Goal: Information Seeking & Learning: Understand process/instructions

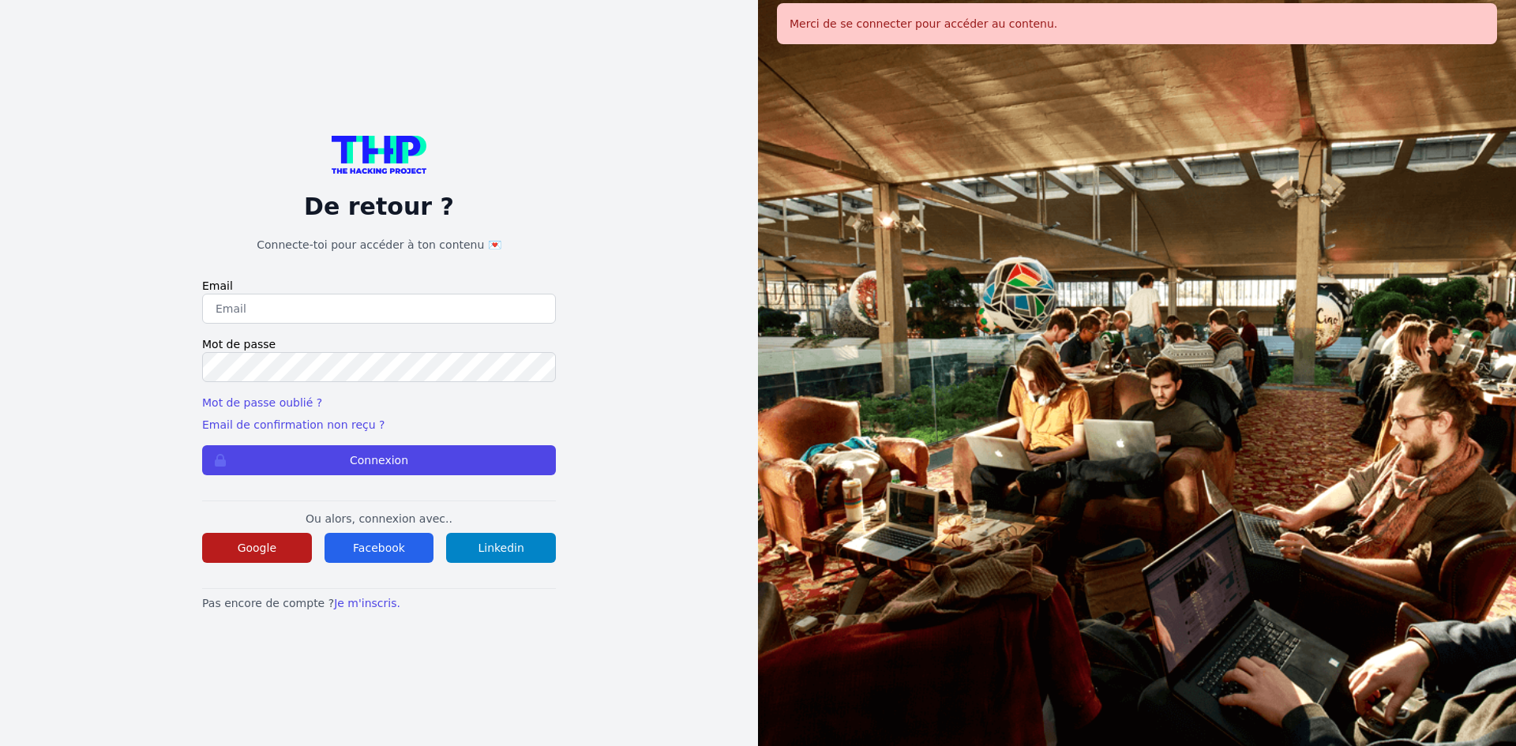
click at [269, 554] on button "Google" at bounding box center [257, 548] width 110 height 30
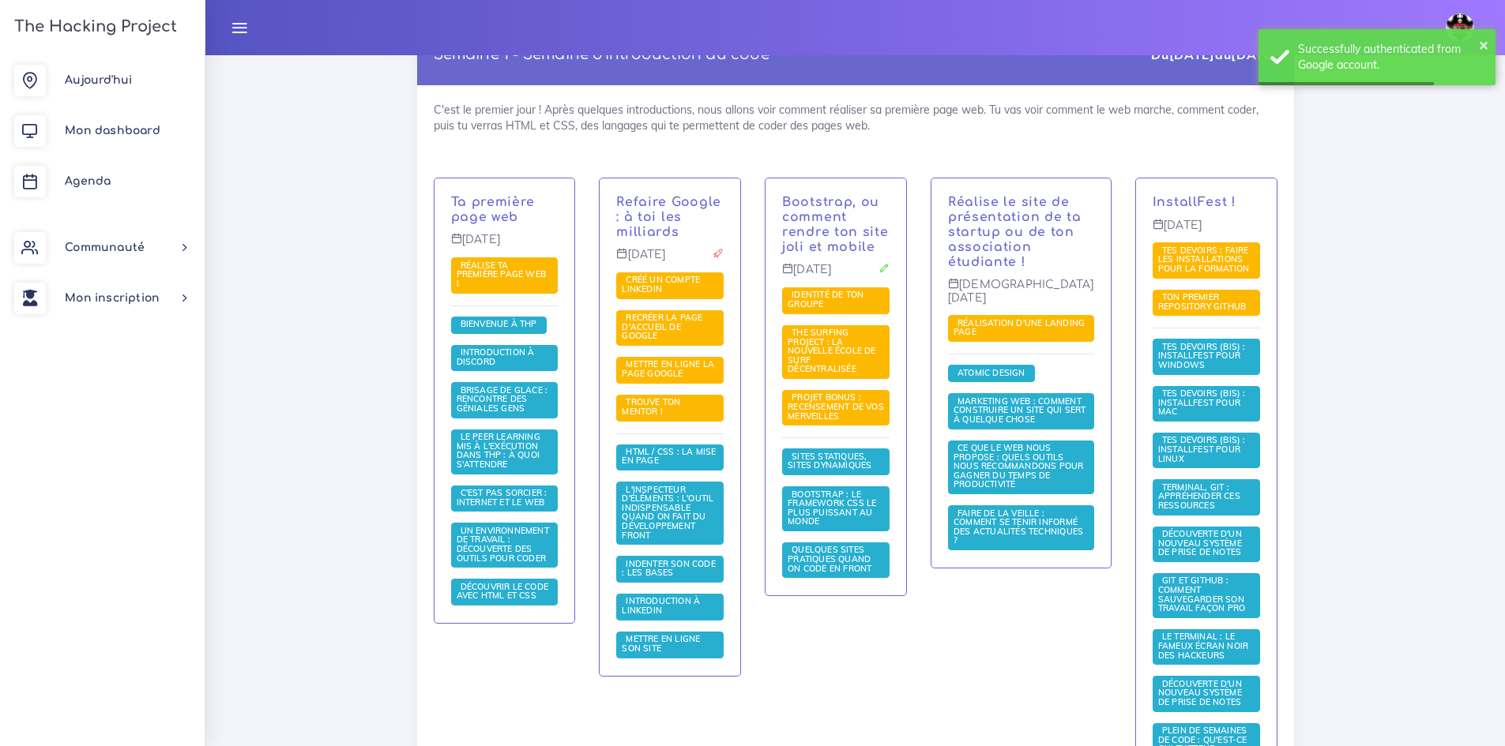
scroll to position [316, 0]
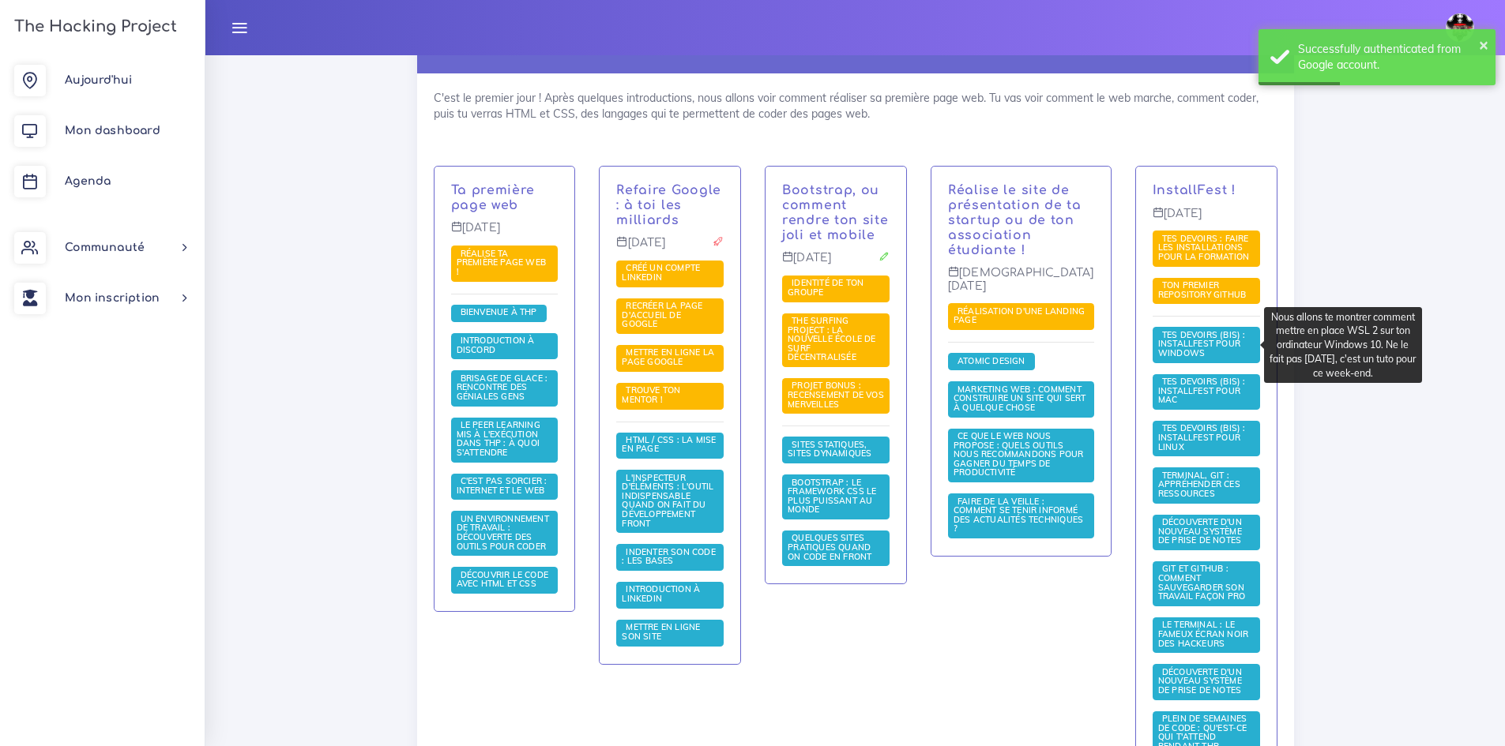
click at [1205, 348] on span "Tes devoirs (bis) : Installfest pour Windows" at bounding box center [1202, 343] width 88 height 29
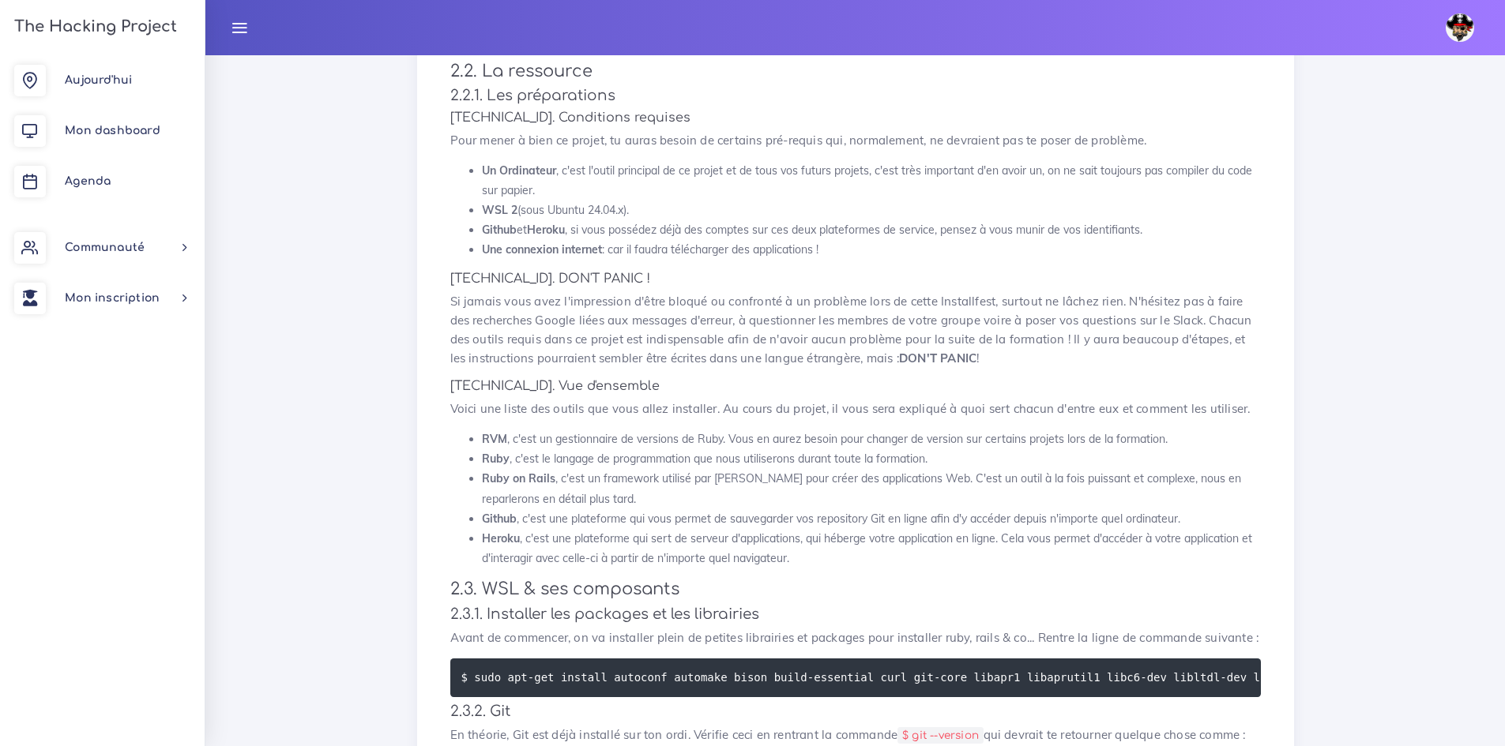
scroll to position [0, 876]
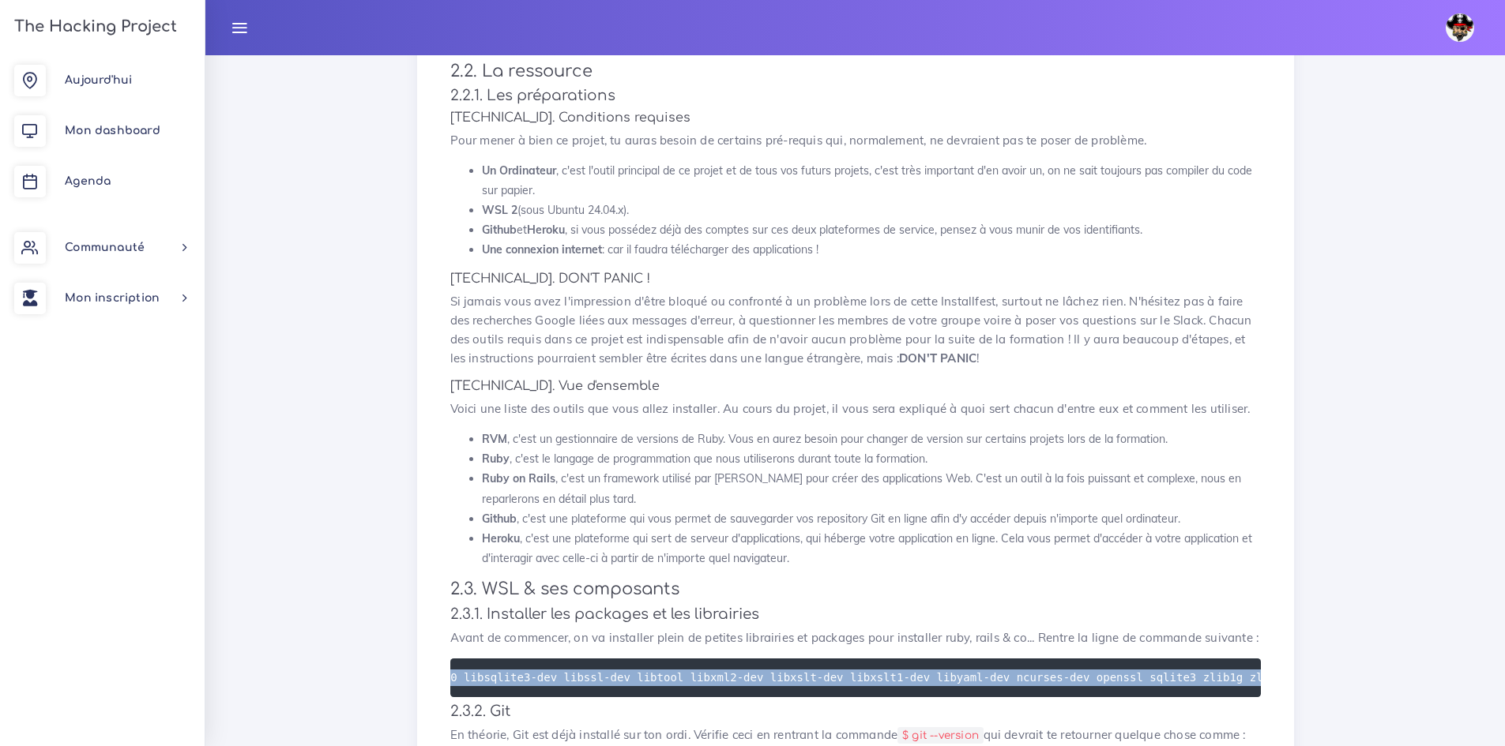
drag, startPoint x: 460, startPoint y: 659, endPoint x: 1253, endPoint y: 662, distance: 793.0
click at [1253, 662] on pre "$ sudo apt-get install autoconf automake bison build-essential curl git-core li…" at bounding box center [855, 678] width 810 height 39
copy code "$ sudo apt-get install autoconf automake bison build-essential curl git-core li…"
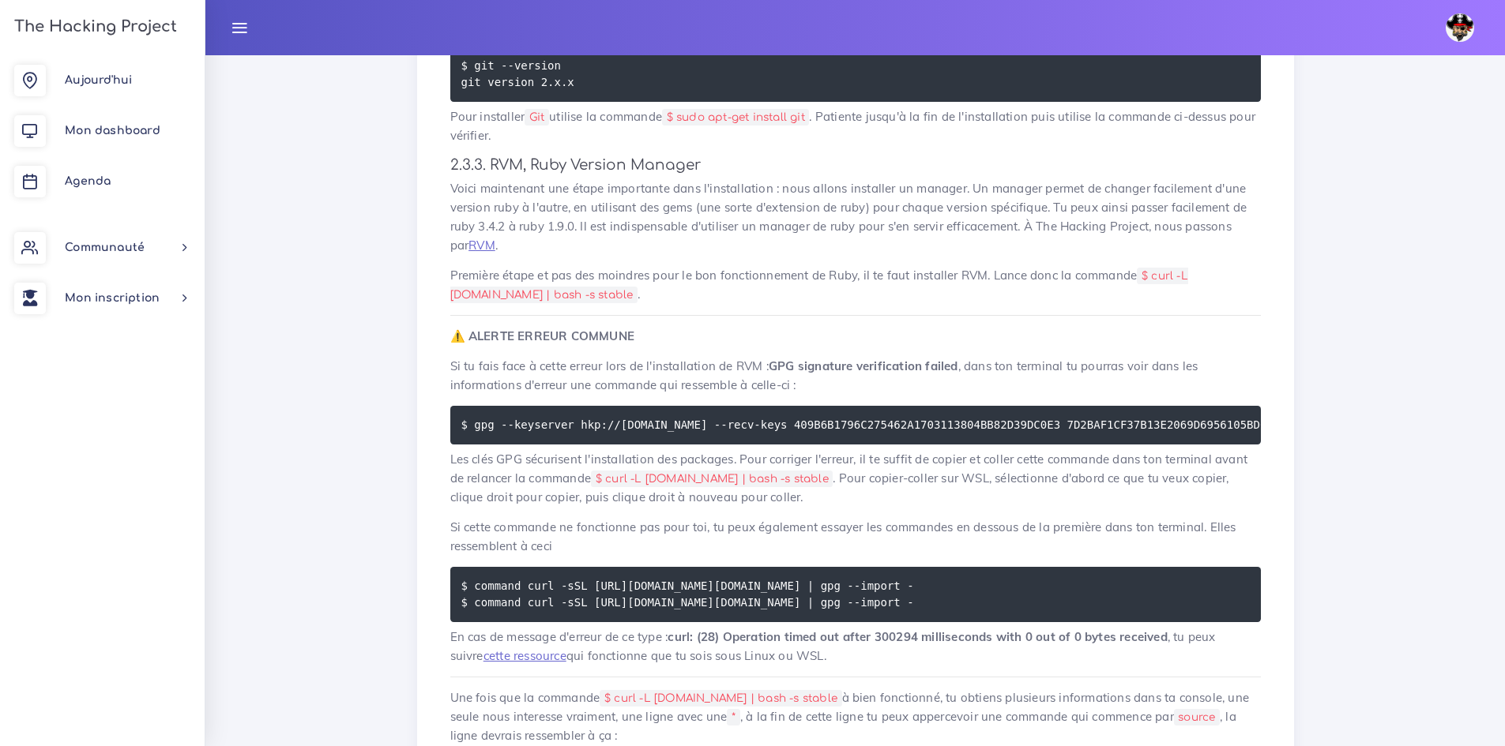
scroll to position [2922, 0]
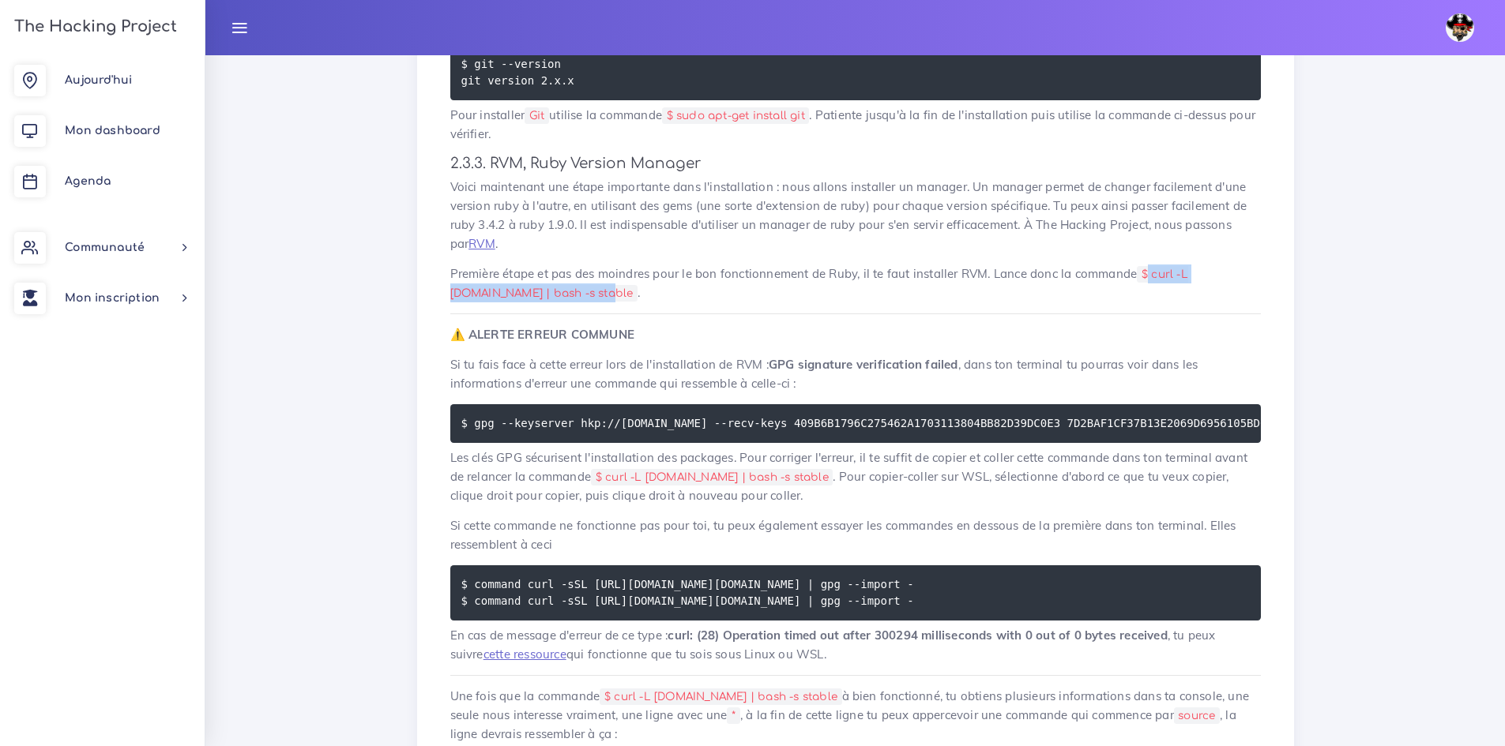
drag, startPoint x: 1152, startPoint y: 265, endPoint x: 528, endPoint y: 292, distance: 624.5
click at [528, 292] on code "$ curl -L get.rvm.io | bash -s stable" at bounding box center [819, 284] width 738 height 36
copy code "curl -L get.rvm.io | bash -s stable"
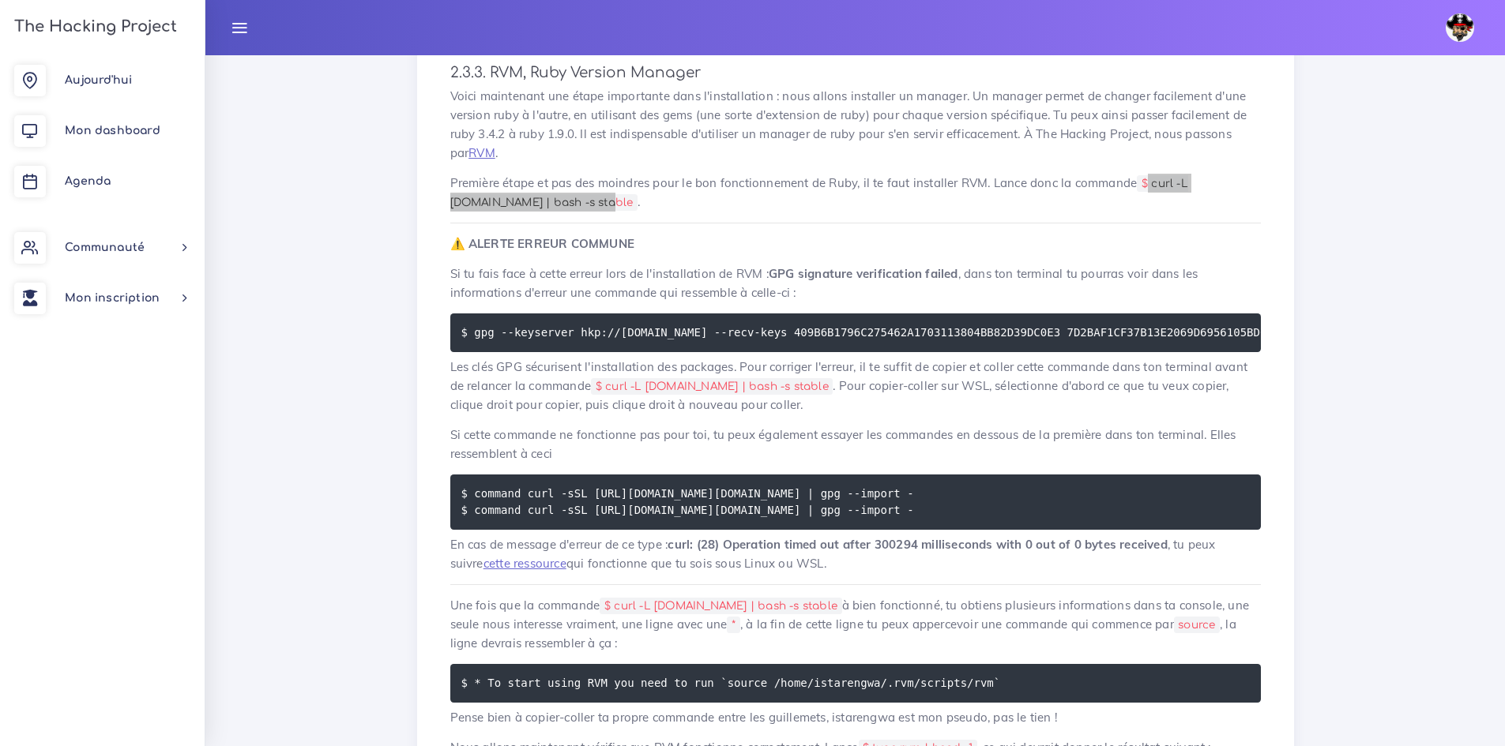
scroll to position [3238, 0]
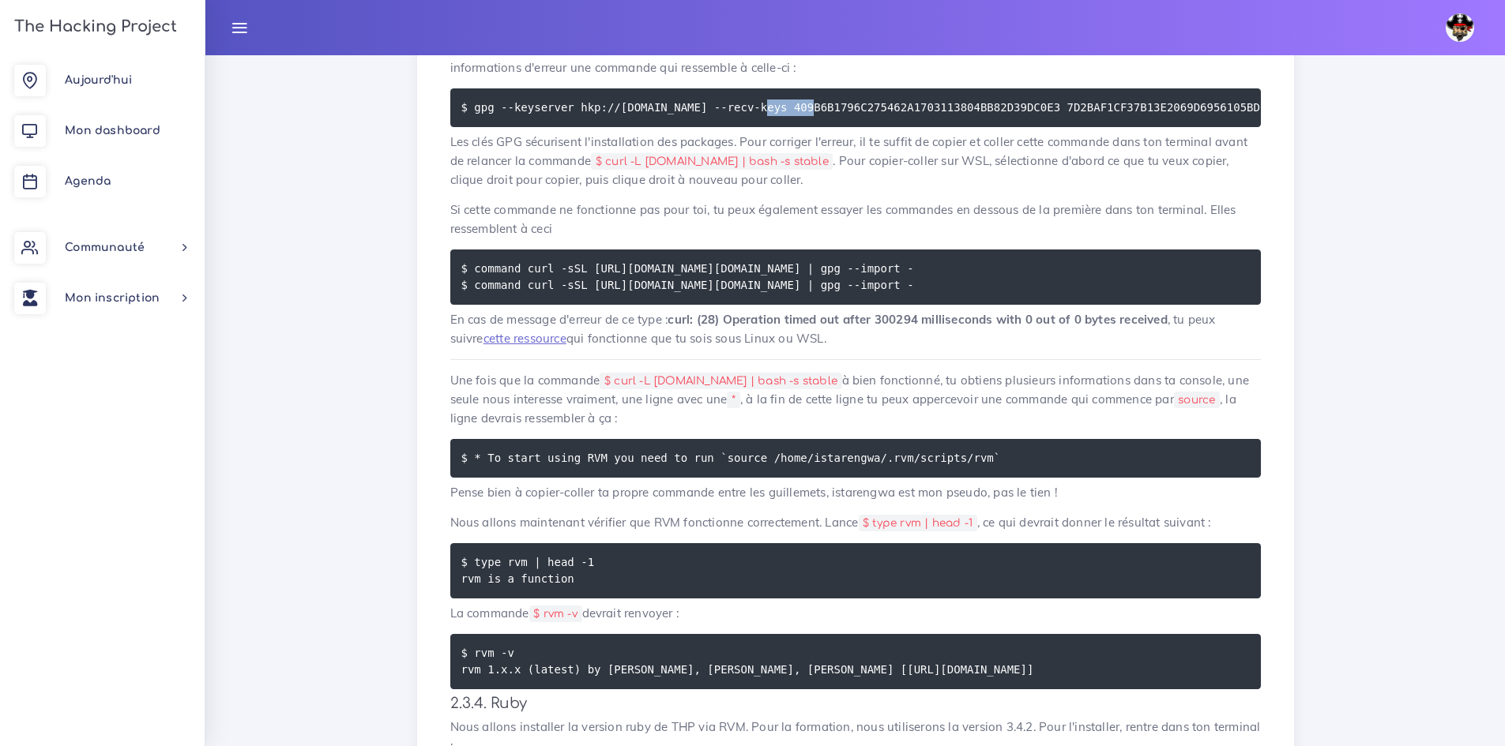
drag, startPoint x: 739, startPoint y: 117, endPoint x: 806, endPoint y: 126, distance: 67.0
click at [787, 127] on pre "$ gpg --keyserver hkp://keyserver.ubuntu.com --recv-keys 409B6B1796C275462A1703…" at bounding box center [855, 107] width 810 height 39
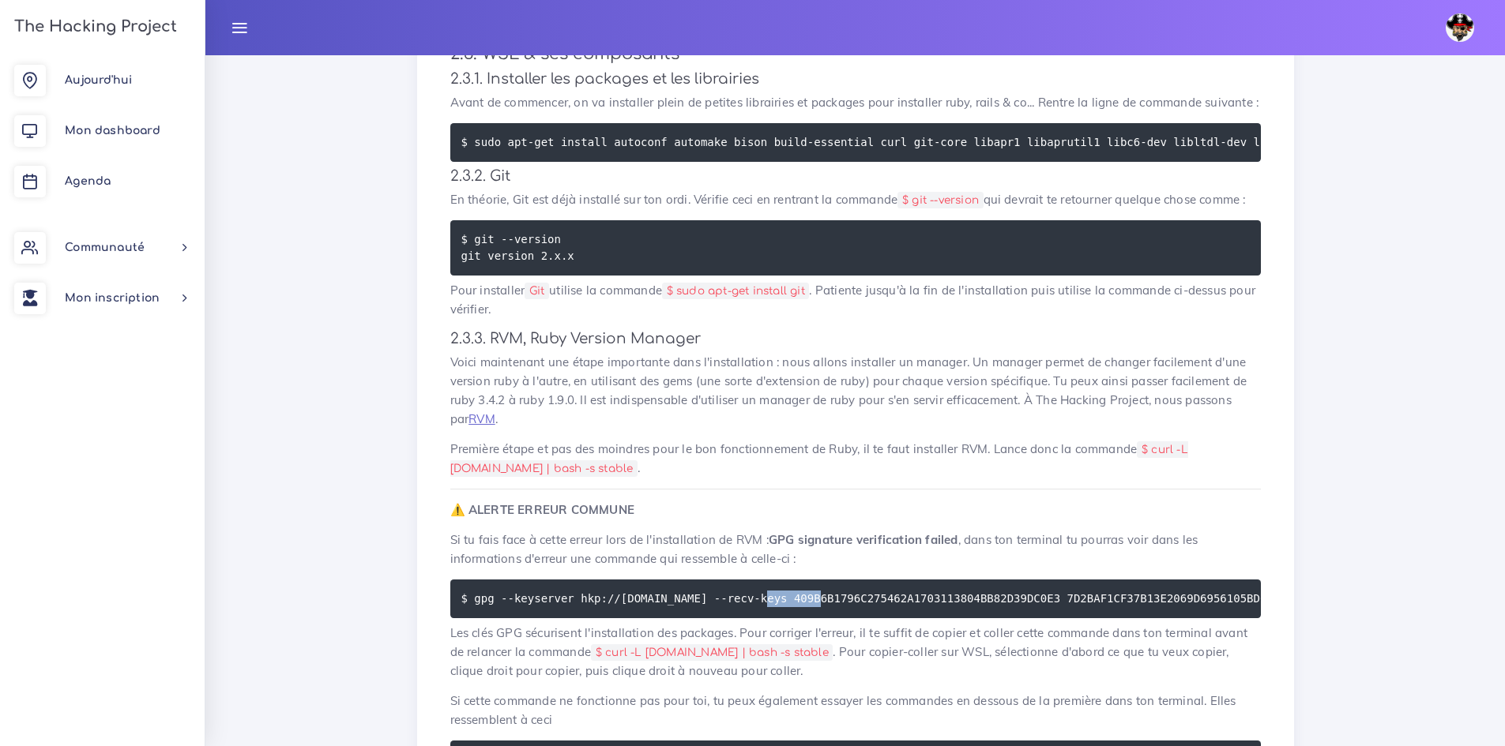
scroll to position [2685, 0]
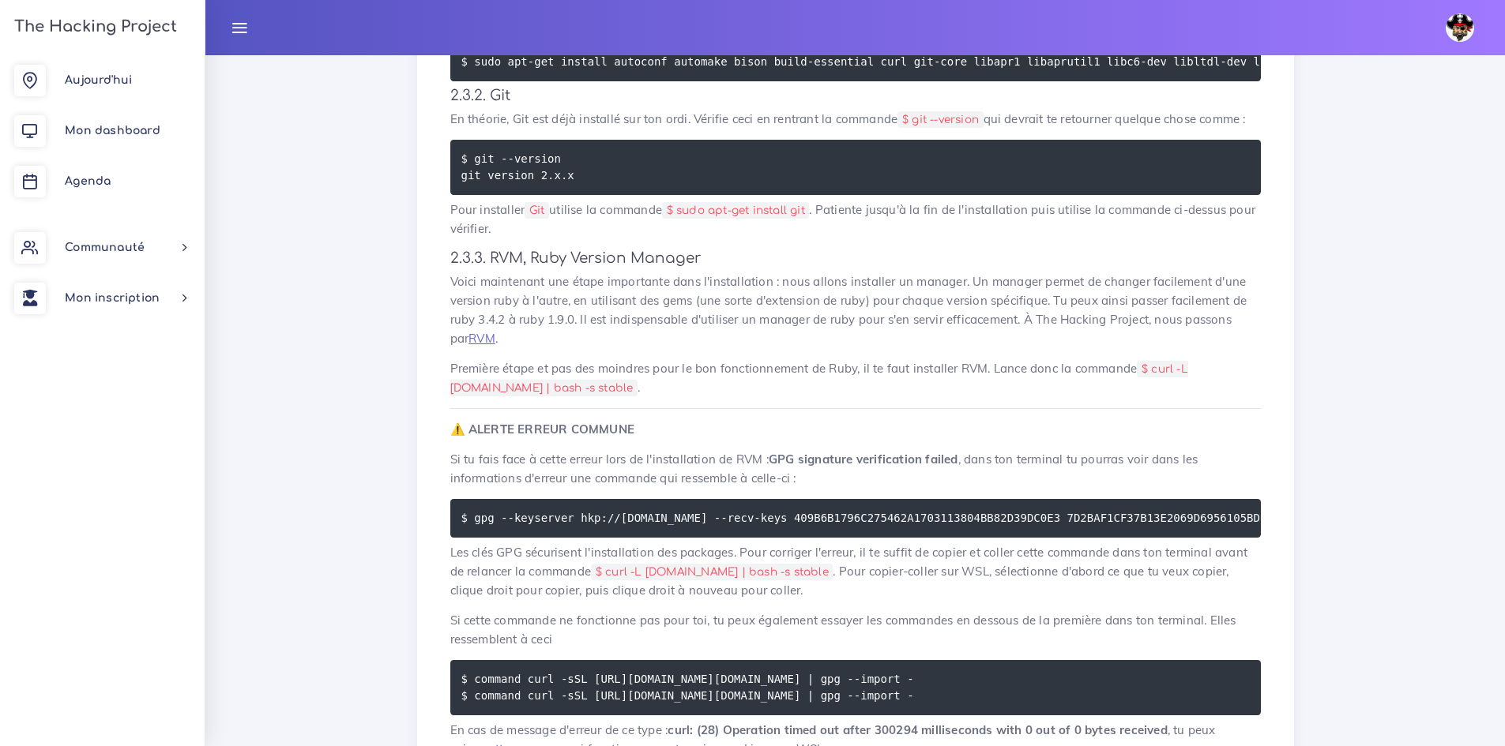
scroll to position [2843, 0]
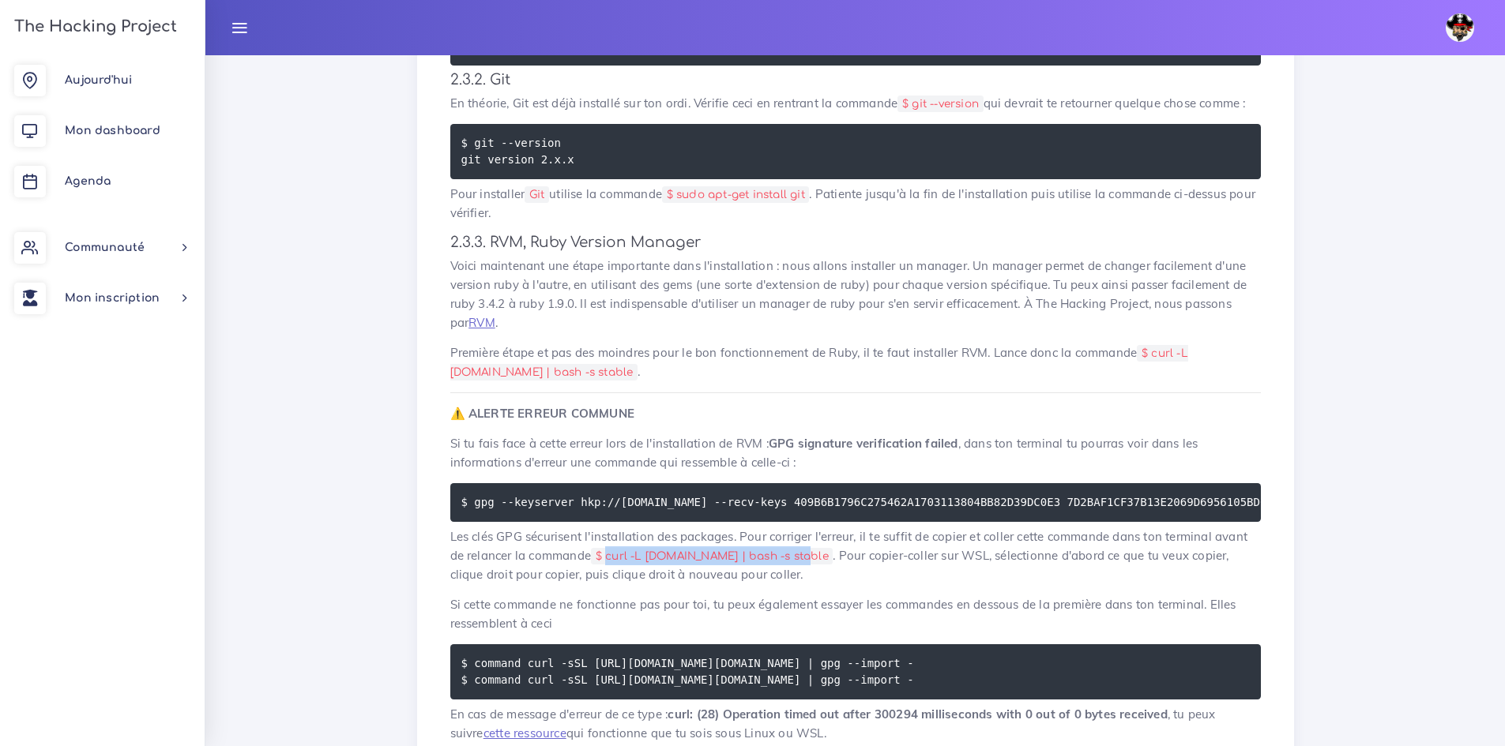
drag, startPoint x: 795, startPoint y: 565, endPoint x: 610, endPoint y: 562, distance: 185.6
click at [610, 562] on code "$ curl -L get.rvm.io | bash -s stable" at bounding box center [712, 556] width 242 height 17
copy code "curl -L get.rvm.io | bash -s stable"
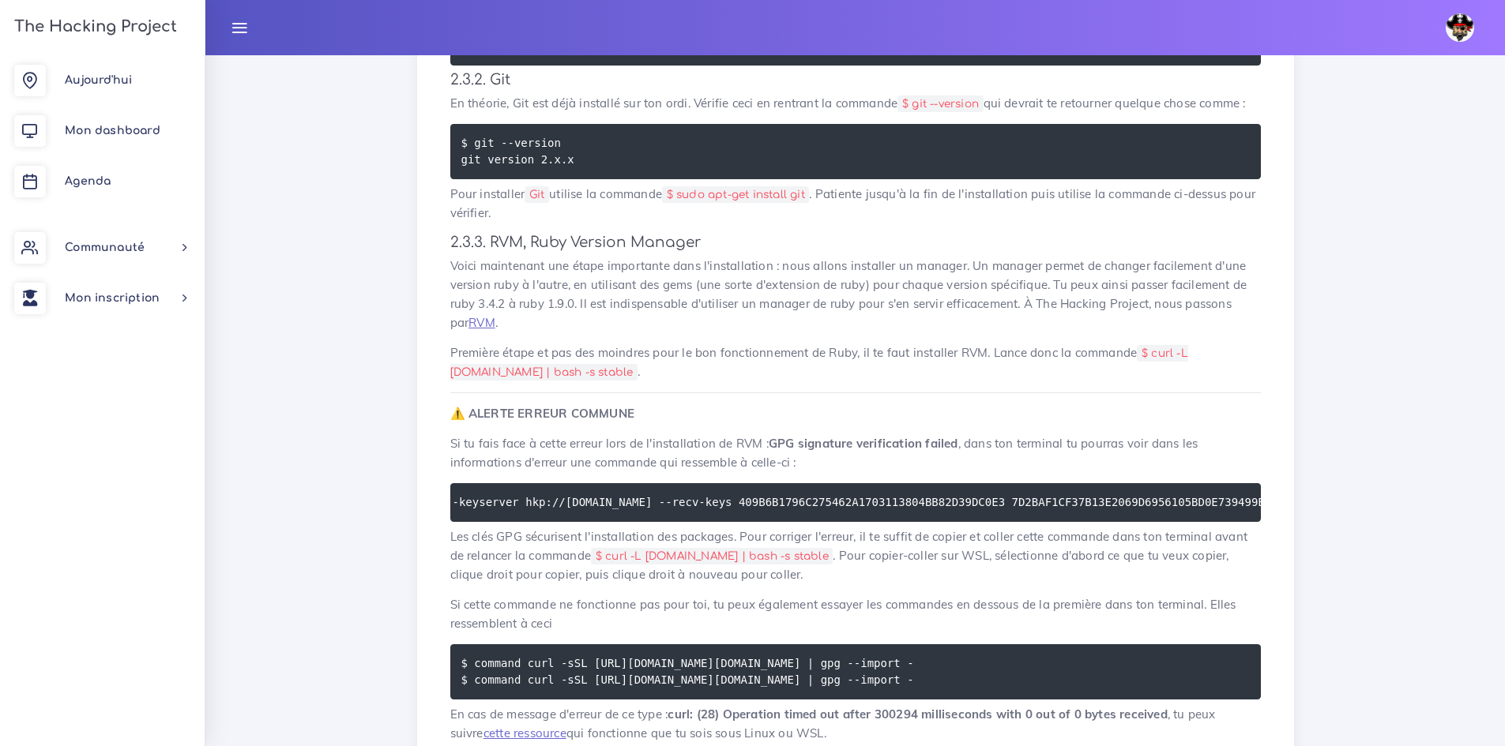
drag, startPoint x: 473, startPoint y: 501, endPoint x: 1336, endPoint y: 497, distance: 863.2
copy code "gpg --keyserver hkp://keyserver.ubuntu.com --recv-keys 409B6B1796C275462A170311…"
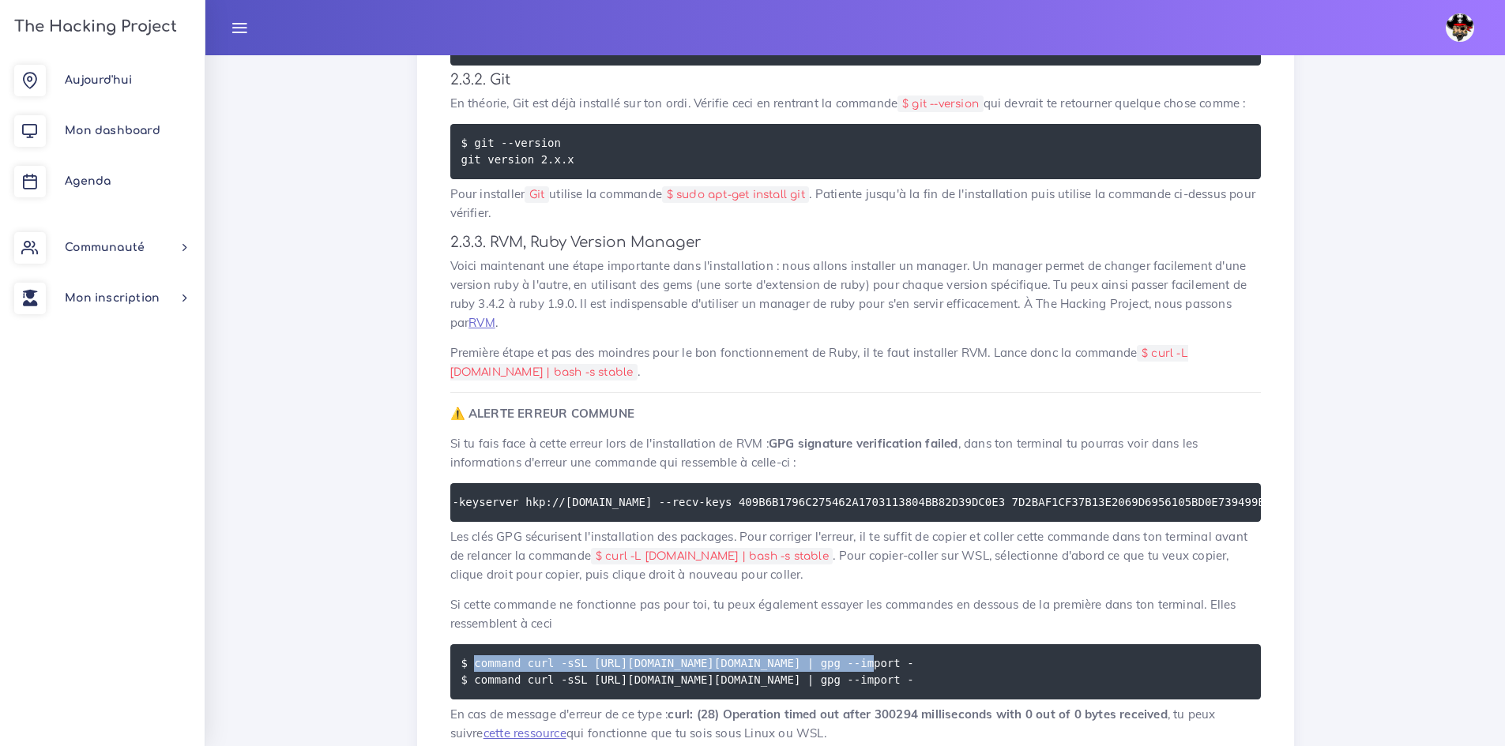
drag, startPoint x: 845, startPoint y: 667, endPoint x: 474, endPoint y: 670, distance: 371.2
click at [474, 670] on pre "$ command curl -sSL https://rvm.io/mpapis.asc | gpg --import - $ command curl -…" at bounding box center [855, 671] width 810 height 55
copy code "command curl -sSL https://rvm.io/mpapis.asc | gpg --import -"
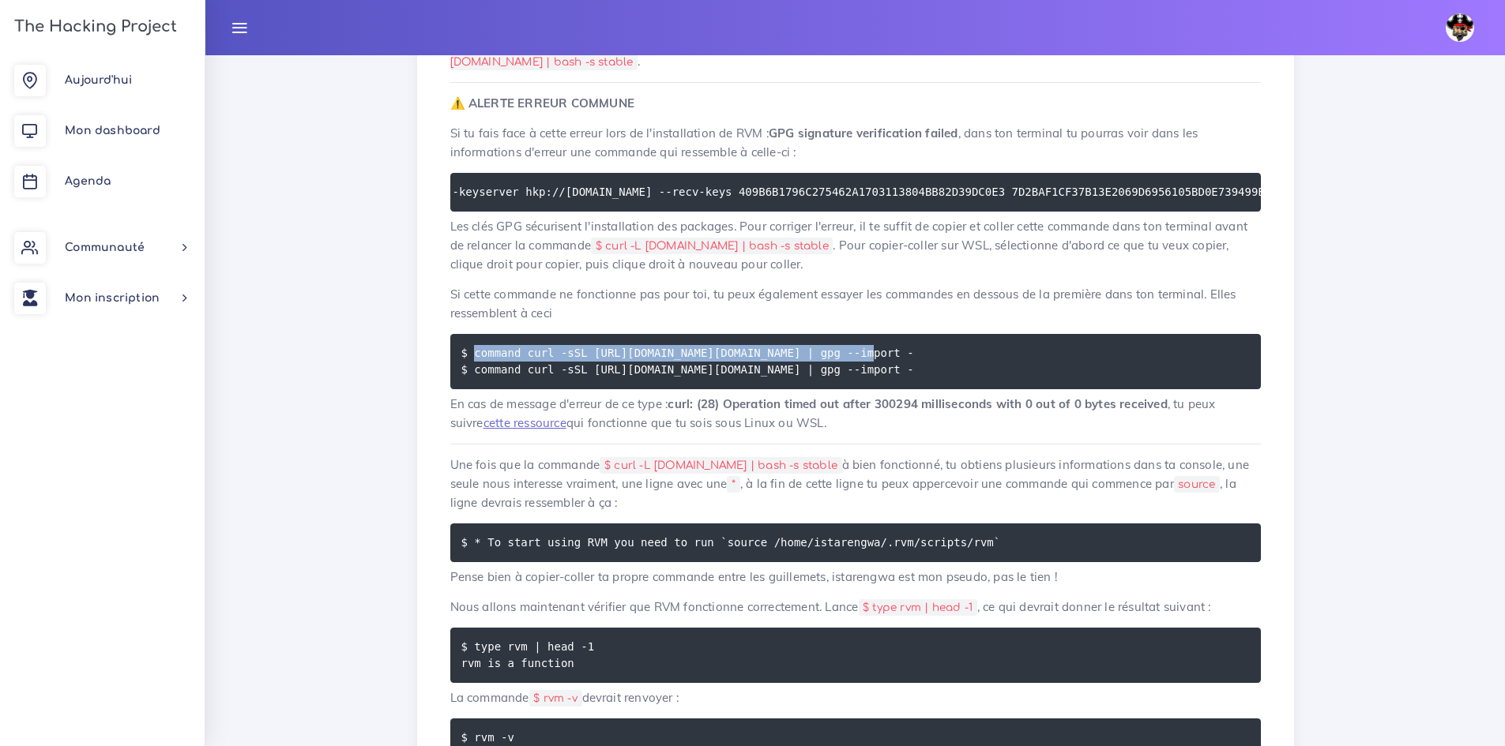
scroll to position [3159, 0]
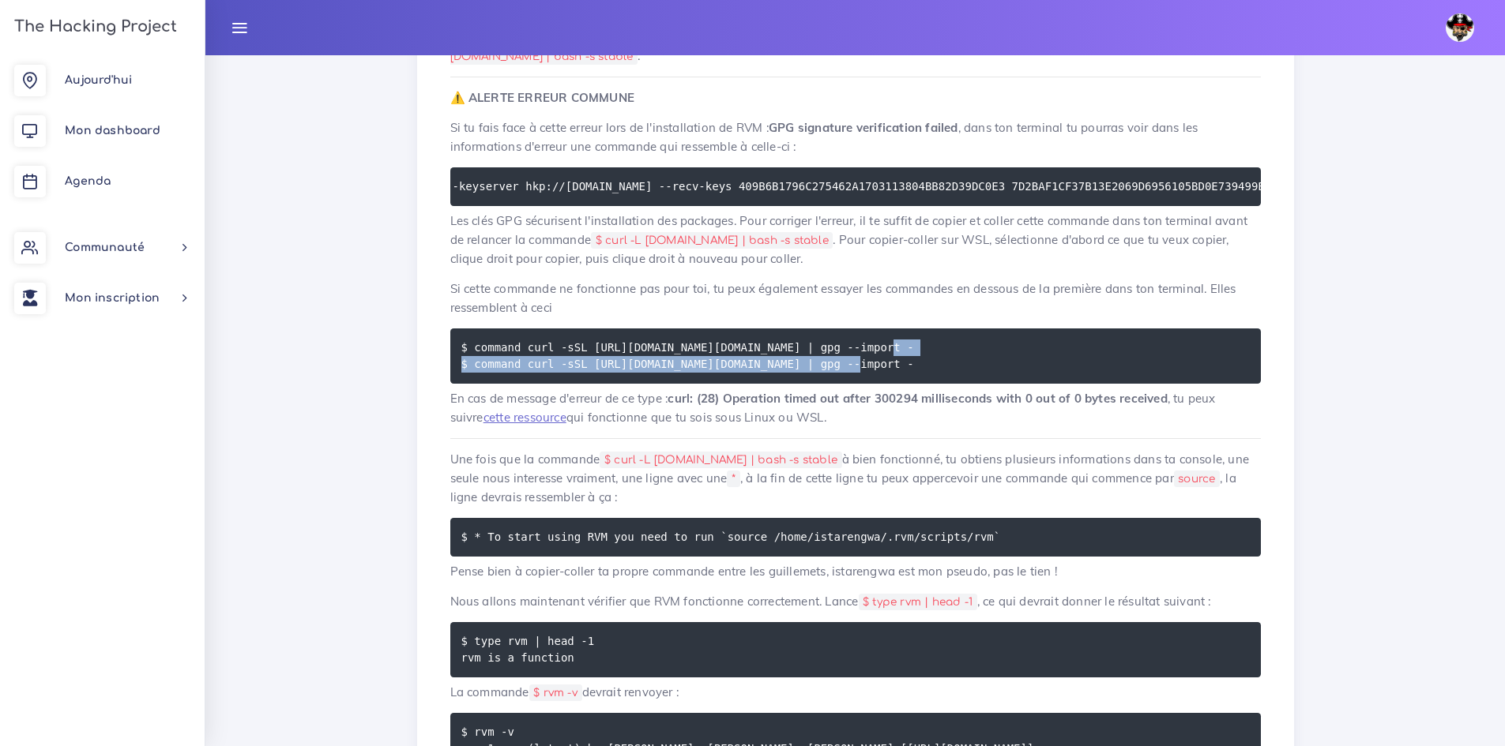
drag, startPoint x: 877, startPoint y: 365, endPoint x: 474, endPoint y: 371, distance: 403.6
click at [474, 371] on pre "$ command curl -sSL https://rvm.io/mpapis.asc | gpg --import - $ command curl -…" at bounding box center [855, 356] width 810 height 55
copy code "command curl -sSL https://rvm.io/pkuczynski.asc | gpg --import -"
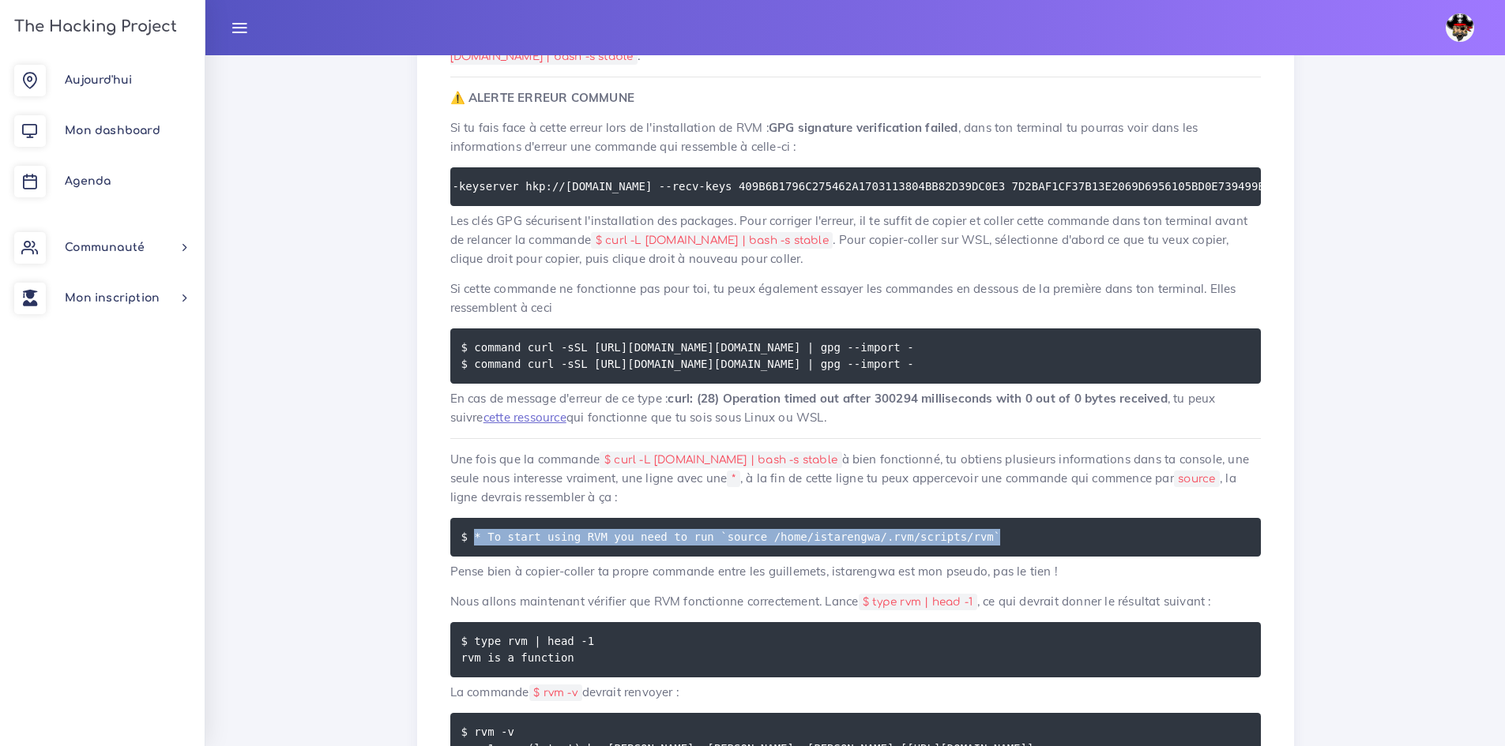
drag, startPoint x: 956, startPoint y: 544, endPoint x: 475, endPoint y: 552, distance: 481.0
click at [475, 552] on pre "$ * To start using RVM you need to run `source /home/istarengwa/.rvm/scripts/rv…" at bounding box center [855, 537] width 810 height 39
copy code "* To start using RVM you need to run `source /home/istarengwa/.rvm/scripts/rvm`"
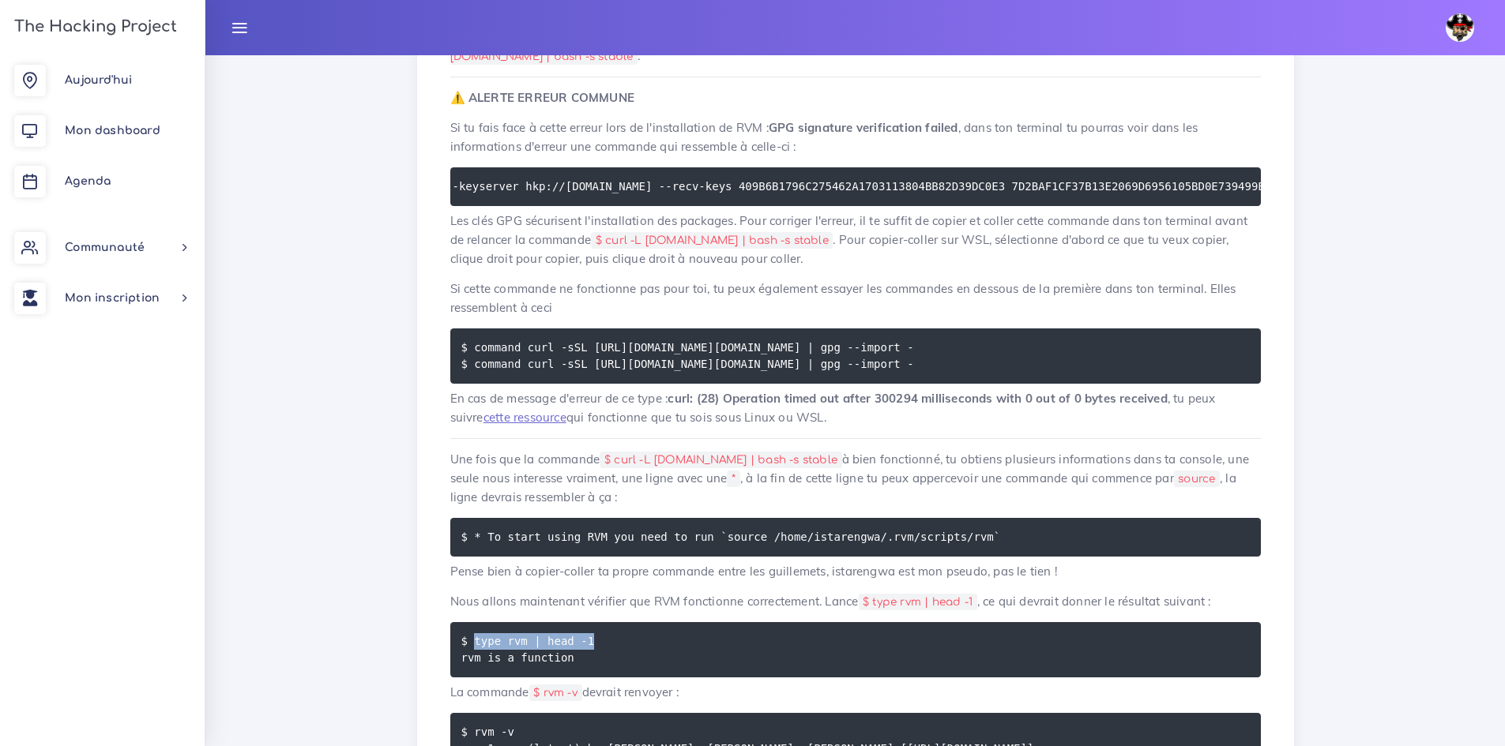
drag, startPoint x: 592, startPoint y: 646, endPoint x: 472, endPoint y: 638, distance: 119.5
click at [472, 638] on pre "$ type rvm | head -1 rvm is a function" at bounding box center [855, 649] width 810 height 55
copy code "type rvm | head -1"
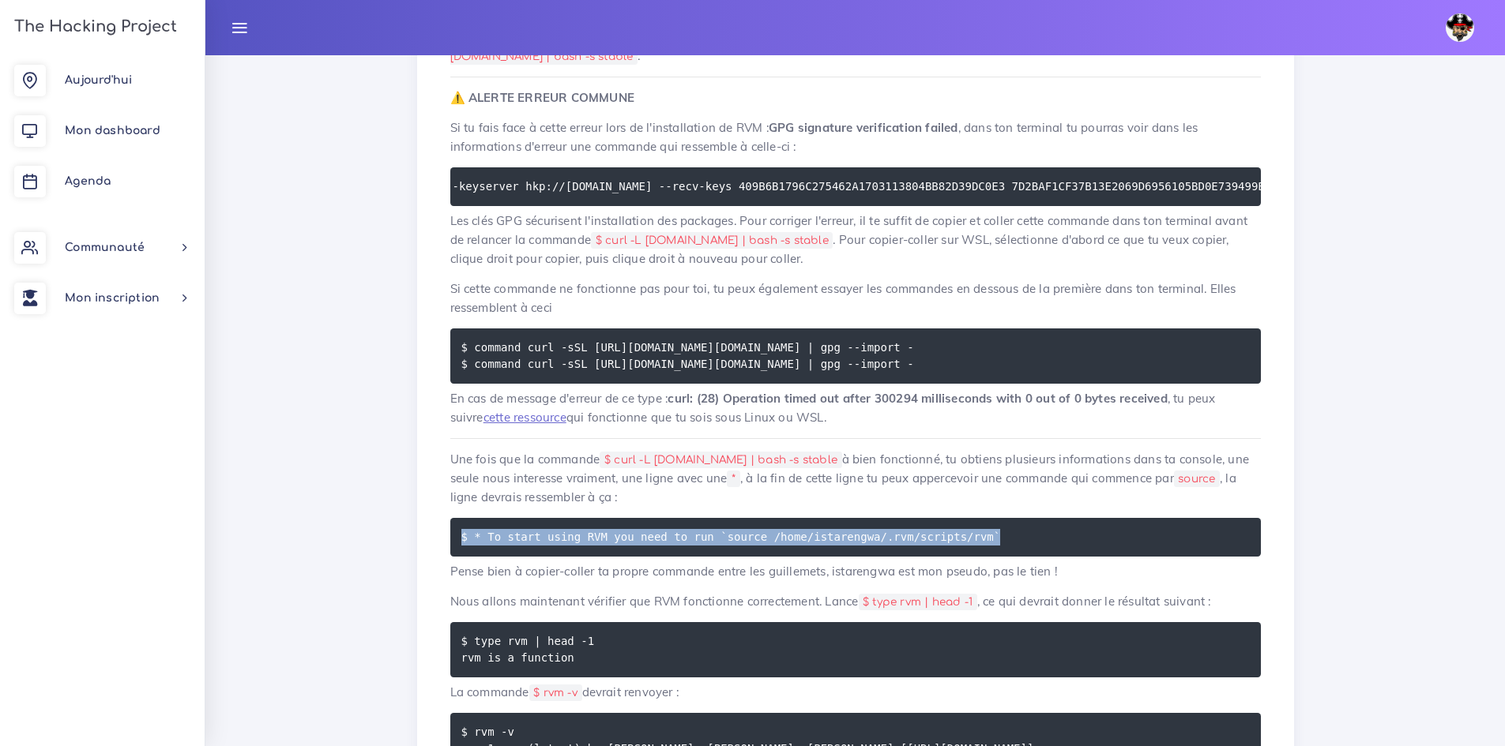
drag, startPoint x: 982, startPoint y: 537, endPoint x: 456, endPoint y: 532, distance: 525.2
click at [456, 545] on pre "$ * To start using RVM you need to run `source /home/istarengwa/.rvm/scripts/rv…" at bounding box center [855, 537] width 810 height 39
copy code "$ * To start using RVM you need to run `source /home/istarengwa/.rvm/scripts/rv…"
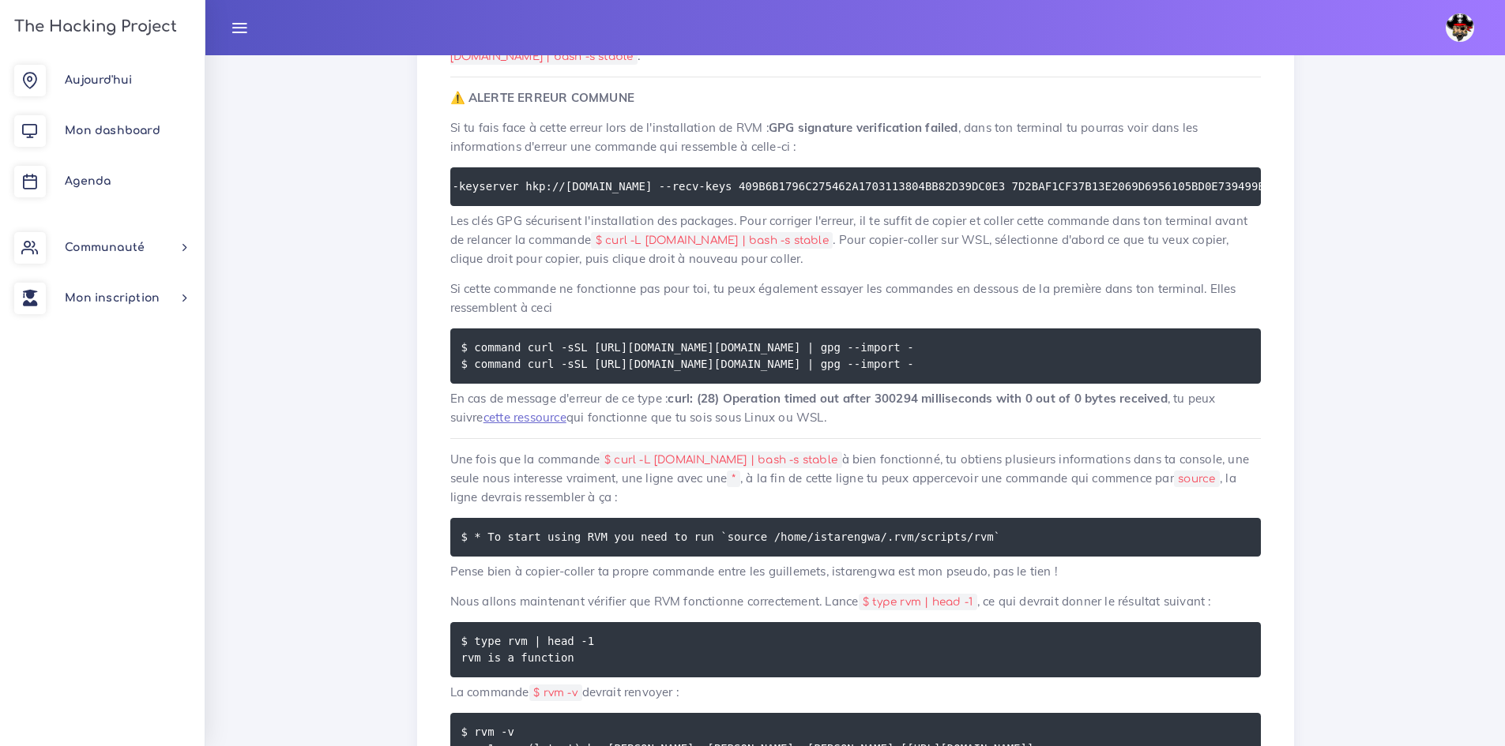
click at [968, 581] on p "Pense bien à copier-coller ta propre commande entre les guillemets, istarengwa …" at bounding box center [855, 571] width 810 height 19
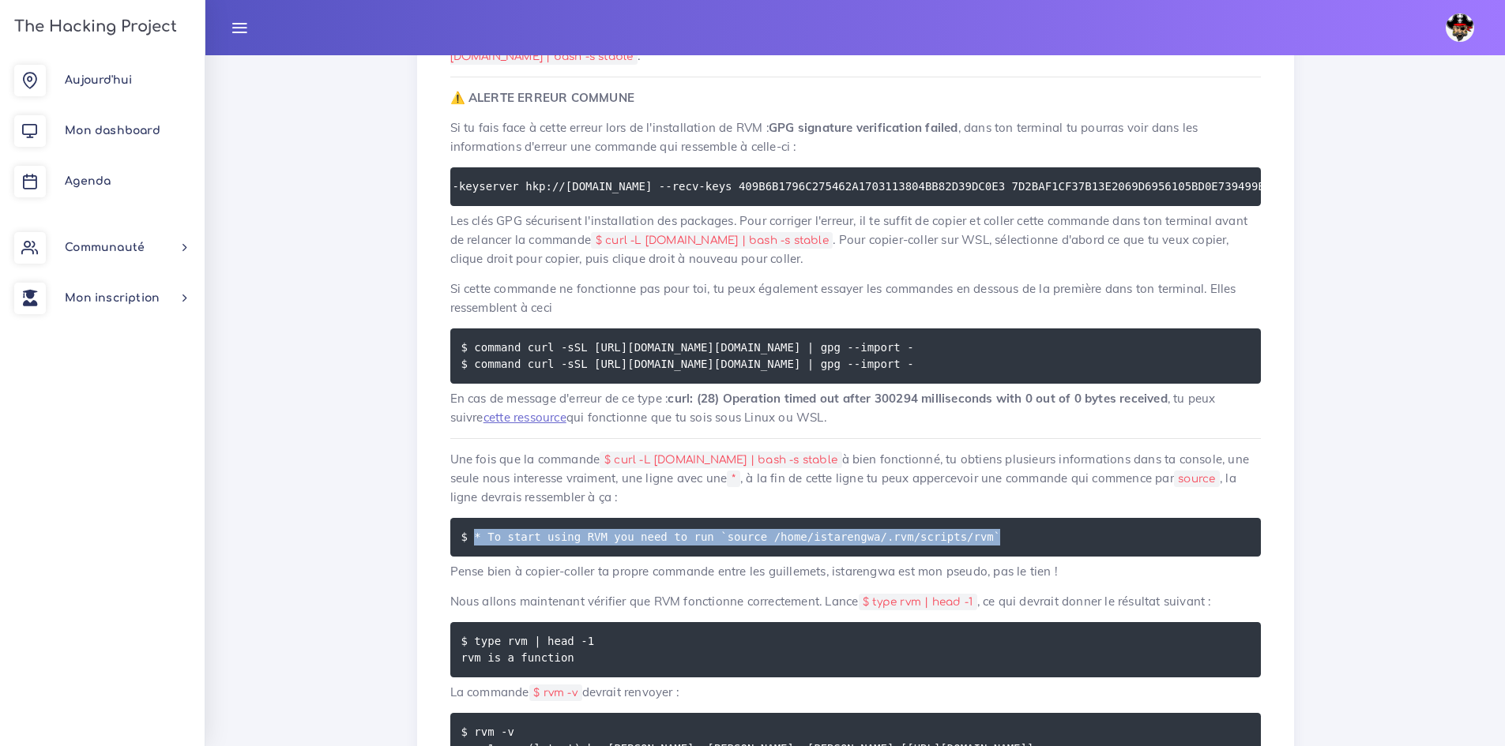
drag, startPoint x: 967, startPoint y: 547, endPoint x: 473, endPoint y: 543, distance: 493.6
click at [473, 543] on pre "$ * To start using RVM you need to run `source /home/istarengwa/.rvm/scripts/rv…" at bounding box center [855, 537] width 810 height 39
copy code "* To start using RVM you need to run `source /home/istarengwa/.rvm/scripts/rvm`"
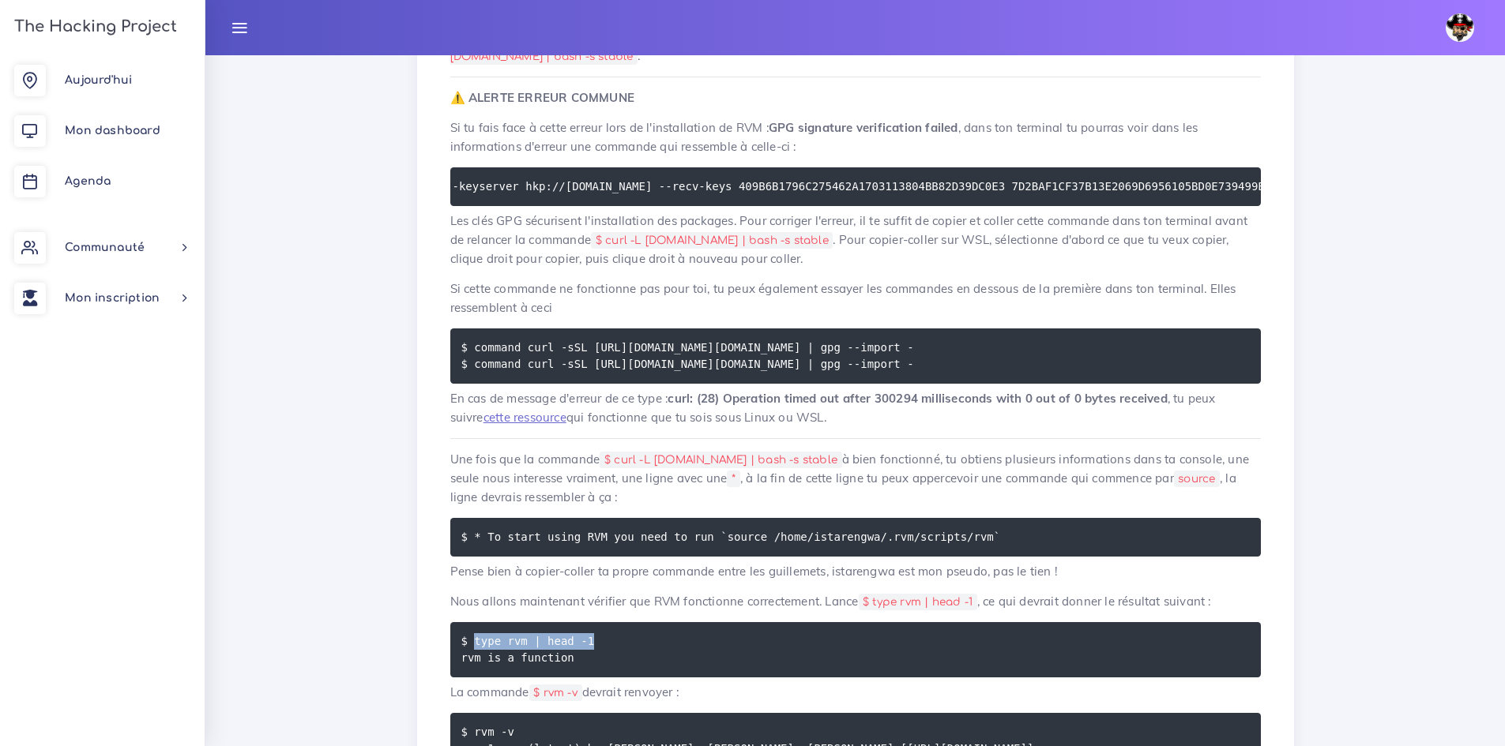
drag, startPoint x: 586, startPoint y: 645, endPoint x: 472, endPoint y: 643, distance: 114.5
click at [472, 643] on pre "$ type rvm | head -1 rvm is a function" at bounding box center [855, 649] width 810 height 55
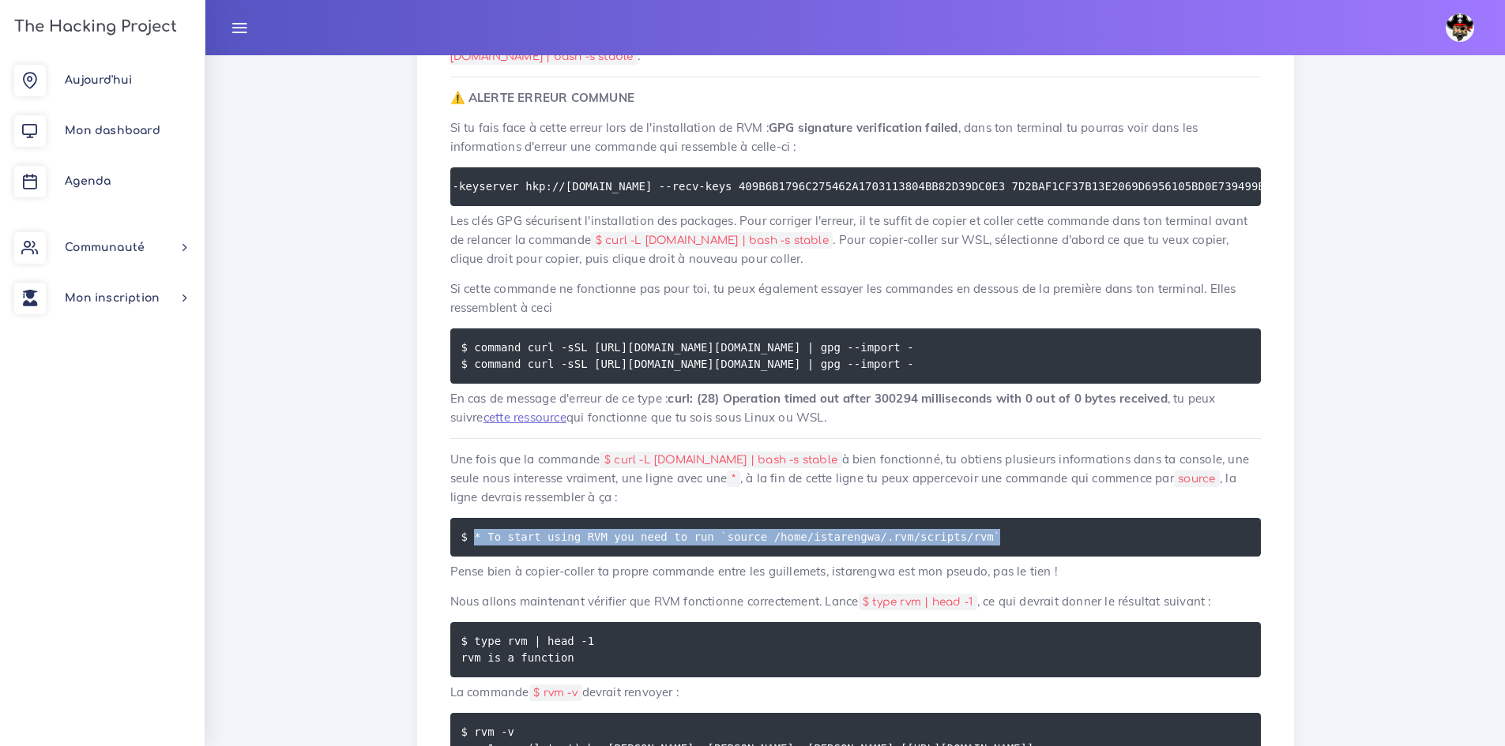
drag, startPoint x: 979, startPoint y: 541, endPoint x: 472, endPoint y: 547, distance: 507.9
click at [472, 547] on pre "$ * To start using RVM you need to run `source /home/istarengwa/.rvm/scripts/rv…" at bounding box center [855, 537] width 810 height 39
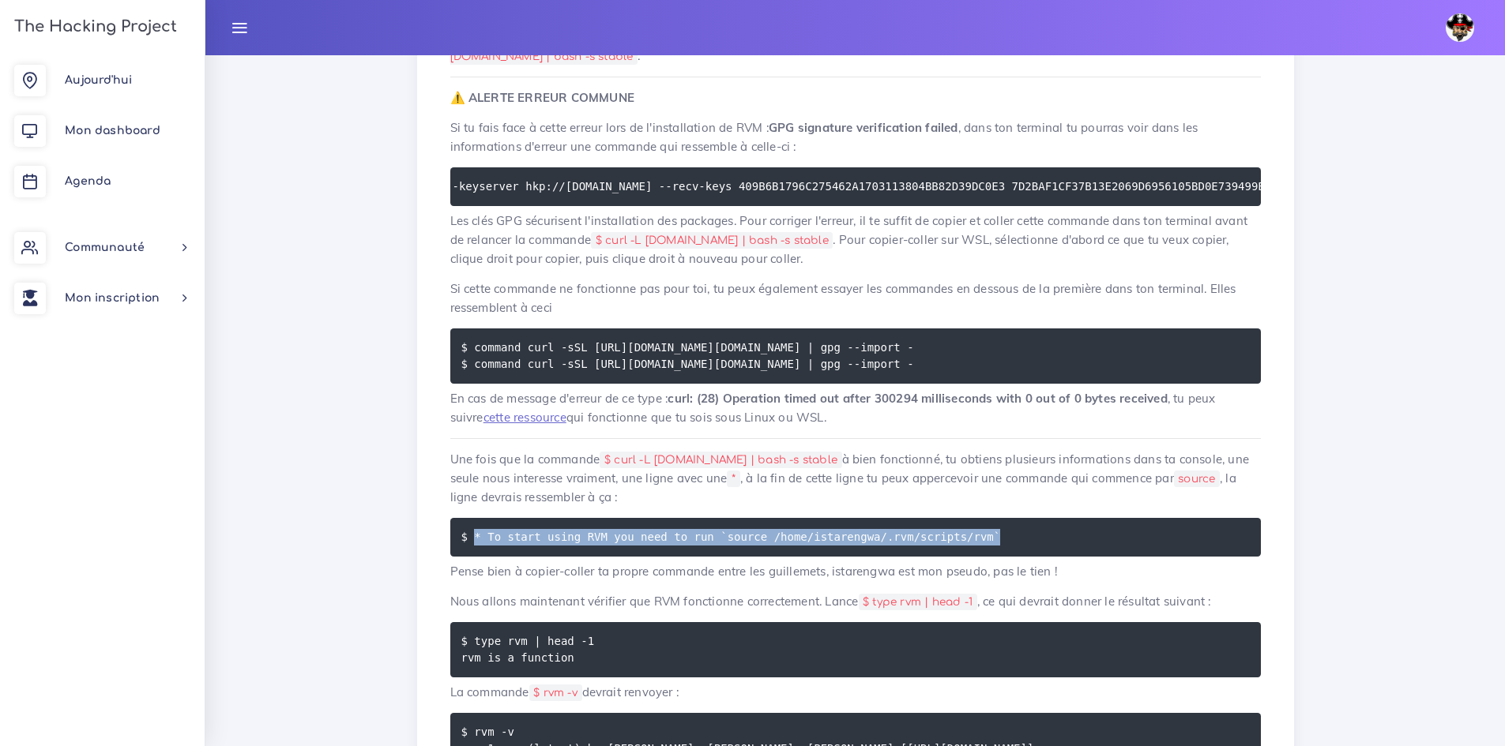
drag, startPoint x: 967, startPoint y: 541, endPoint x: 473, endPoint y: 535, distance: 494.4
click at [473, 535] on pre "$ * To start using RVM you need to run `source /home/istarengwa/.rvm/scripts/rv…" at bounding box center [855, 537] width 810 height 39
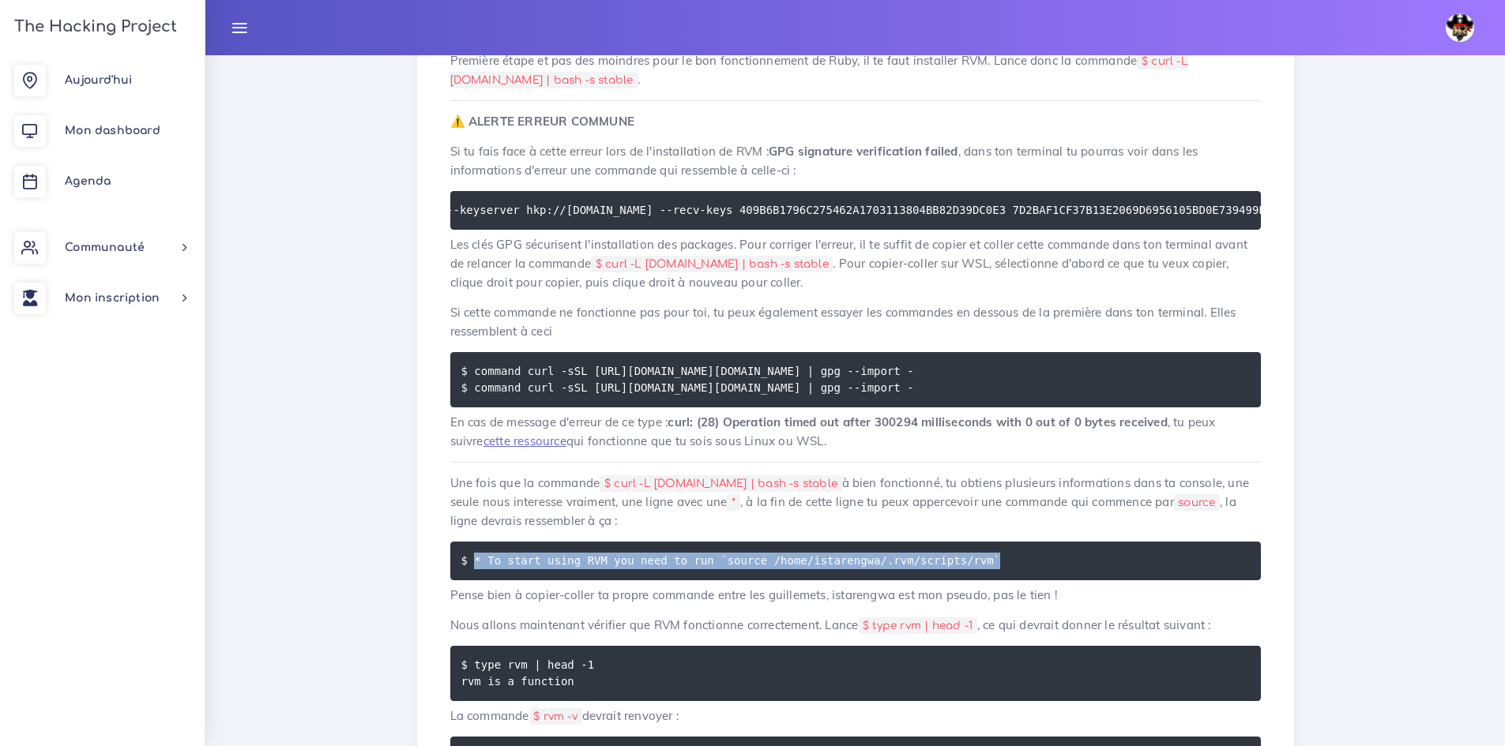
scroll to position [3238, 0]
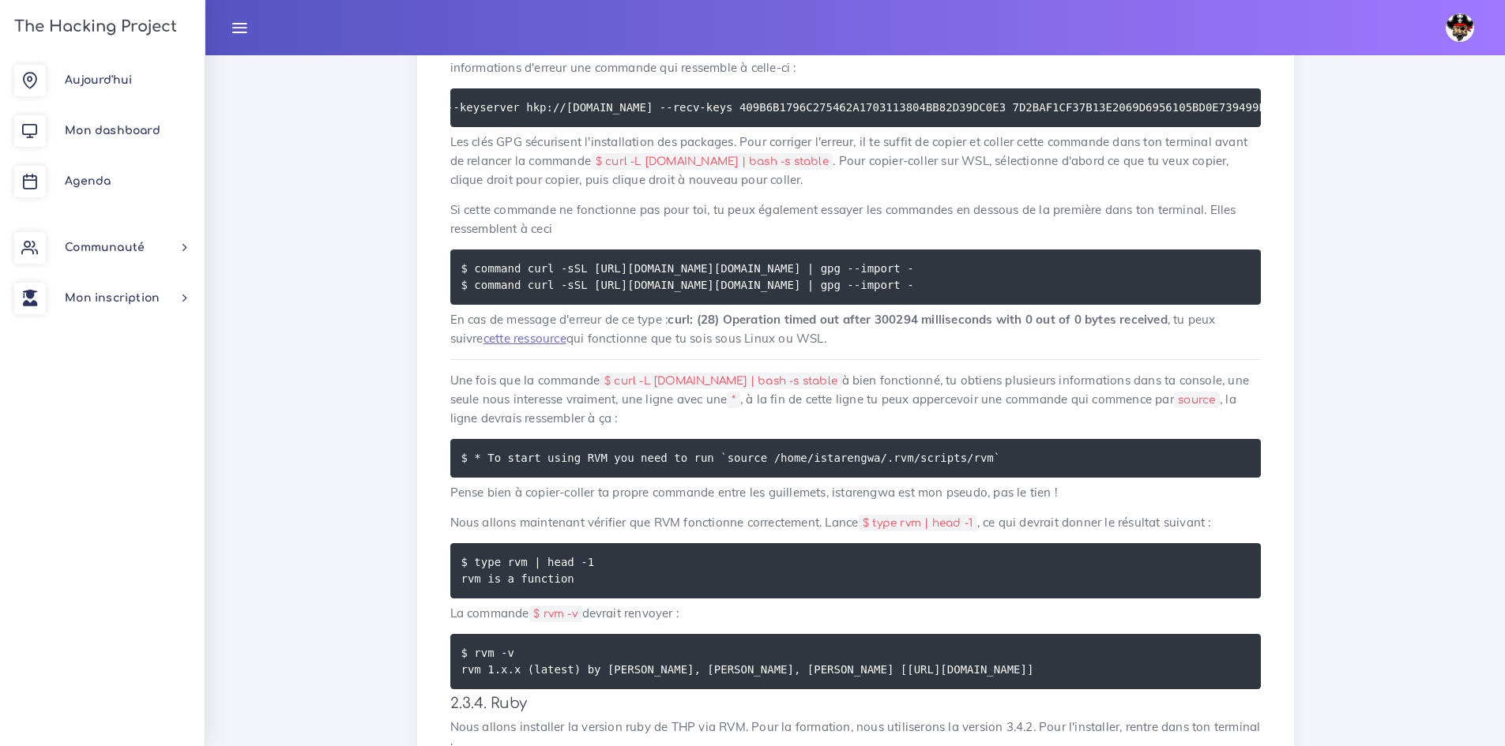
click at [1174, 408] on code "source" at bounding box center [1197, 400] width 46 height 17
drag, startPoint x: 596, startPoint y: 562, endPoint x: 472, endPoint y: 569, distance: 124.2
click at [472, 569] on pre "$ type rvm | head -1 rvm is a function" at bounding box center [855, 570] width 810 height 55
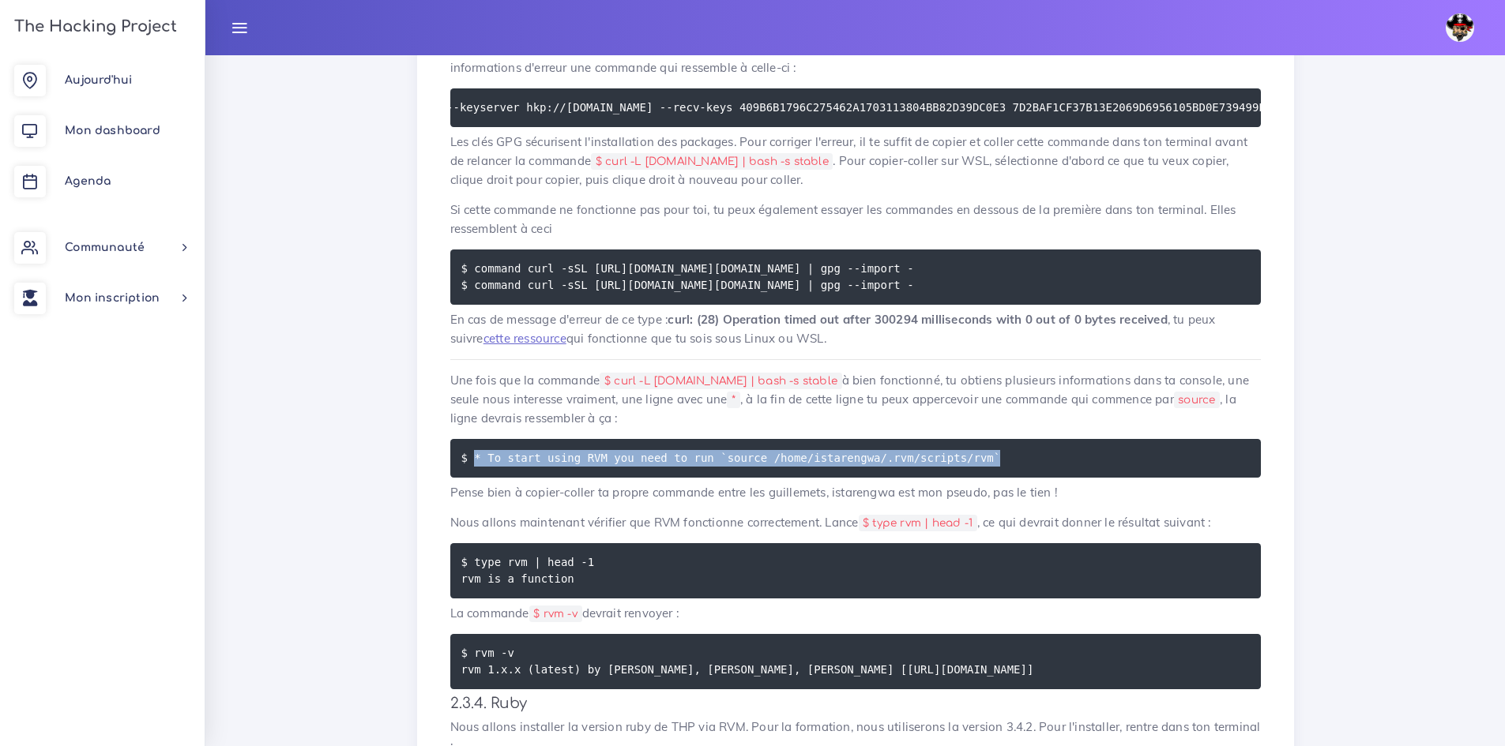
drag, startPoint x: 967, startPoint y: 462, endPoint x: 475, endPoint y: 462, distance: 492.8
click at [475, 462] on pre "$ * To start using RVM you need to run `source /home/istarengwa/.rvm/scripts/rv…" at bounding box center [855, 458] width 810 height 39
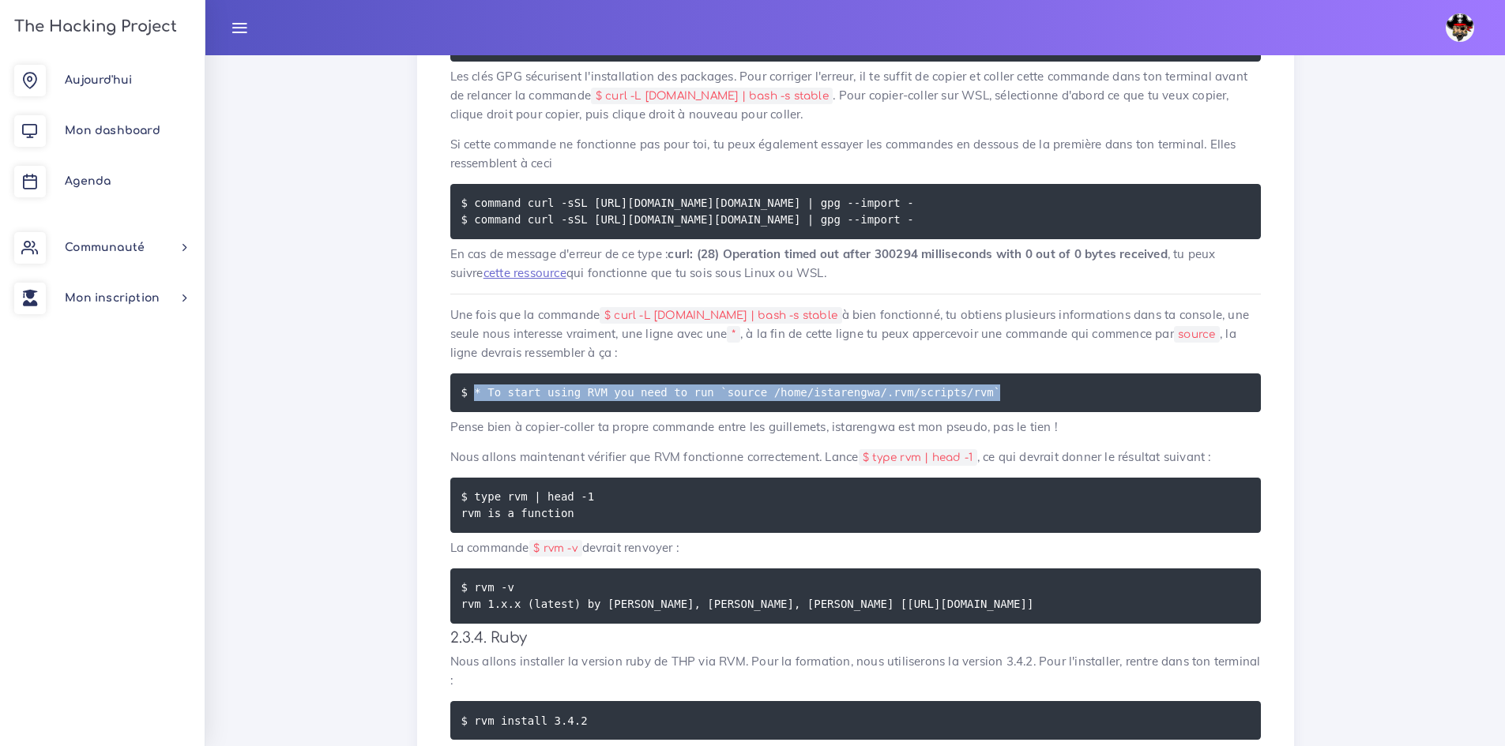
scroll to position [3396, 0]
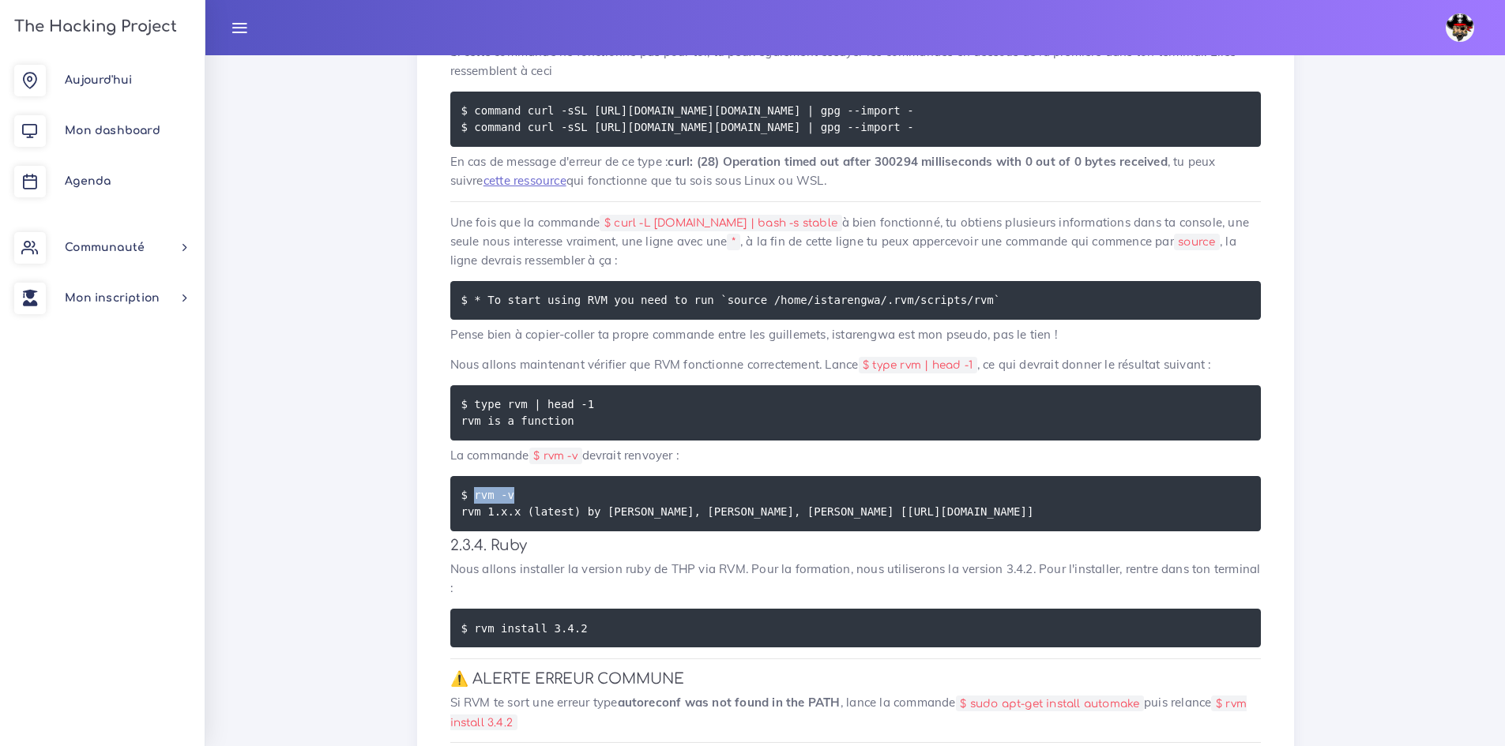
drag, startPoint x: 516, startPoint y: 499, endPoint x: 473, endPoint y: 498, distance: 42.7
click at [473, 498] on pre "$ rvm -v rvm 1.x.x (latest) by Michal Papis, Piotr Kuczynski, Wayne E. Seguin […" at bounding box center [855, 503] width 810 height 55
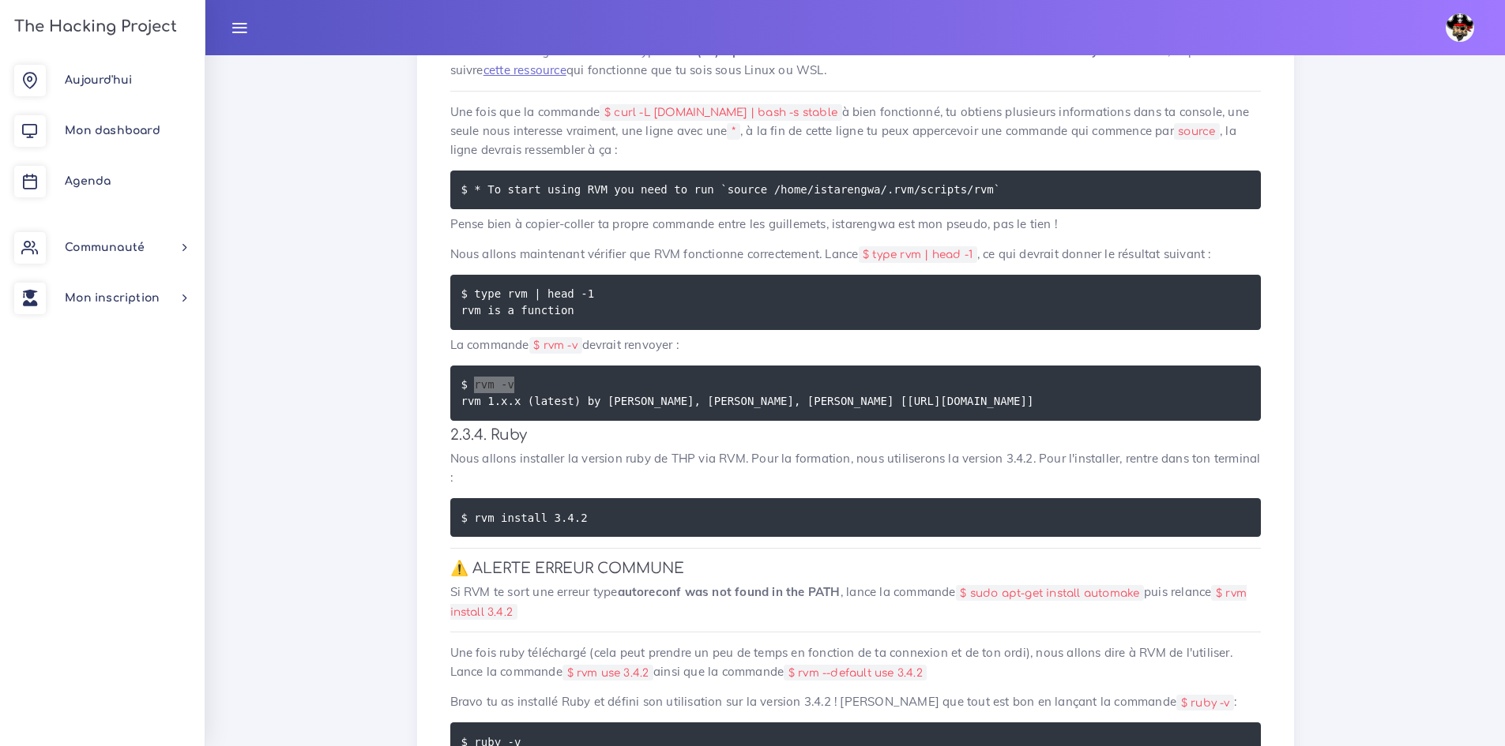
scroll to position [3475, 0]
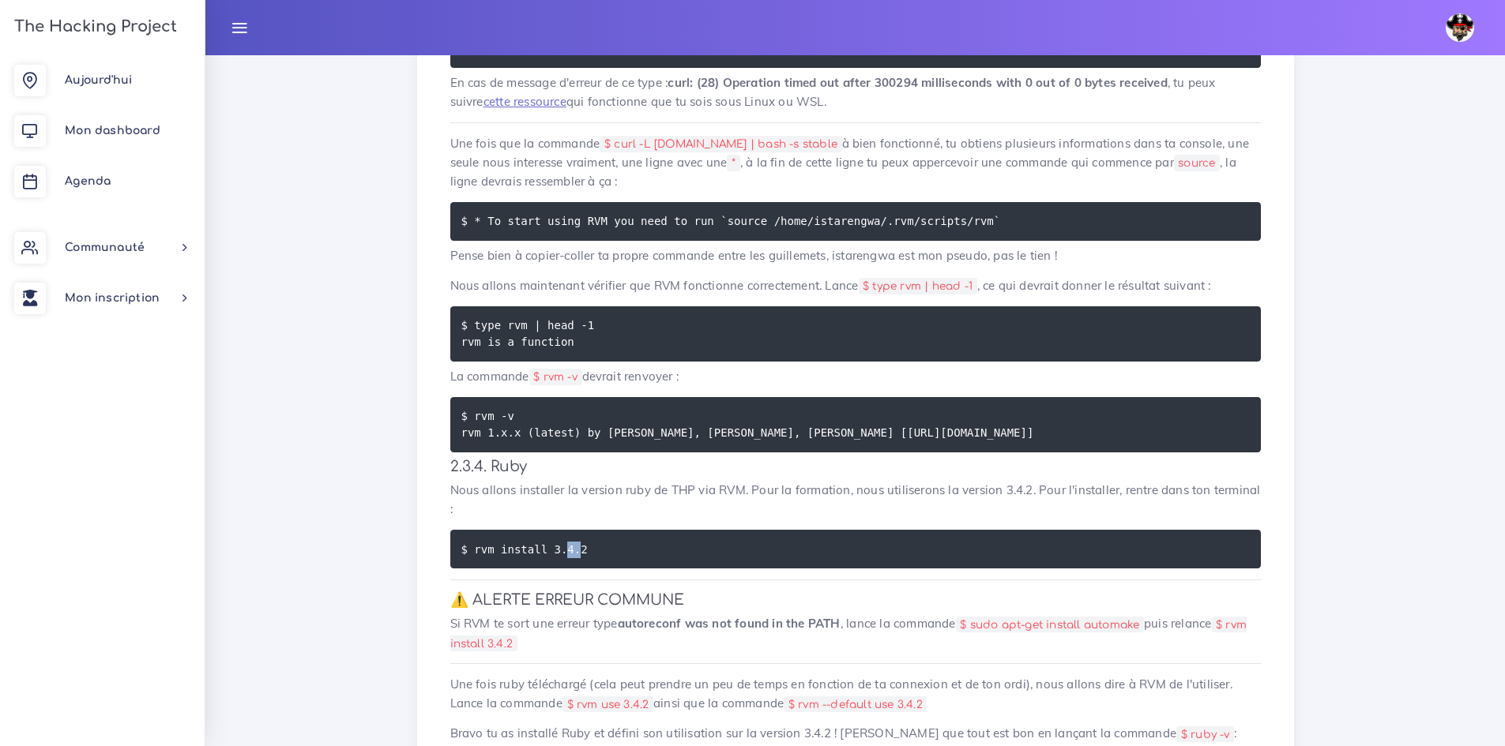
drag, startPoint x: 568, startPoint y: 562, endPoint x: 557, endPoint y: 558, distance: 11.7
click at [557, 558] on code "$ rvm install 3.4.2" at bounding box center [526, 549] width 131 height 17
drag, startPoint x: 588, startPoint y: 552, endPoint x: 472, endPoint y: 553, distance: 116.1
click at [472, 553] on pre "$ rvm install 3.4.2" at bounding box center [855, 549] width 810 height 39
click at [761, 519] on p "Nous allons installer la version ruby de THP via RVM. Pour la formation, nous u…" at bounding box center [855, 500] width 810 height 38
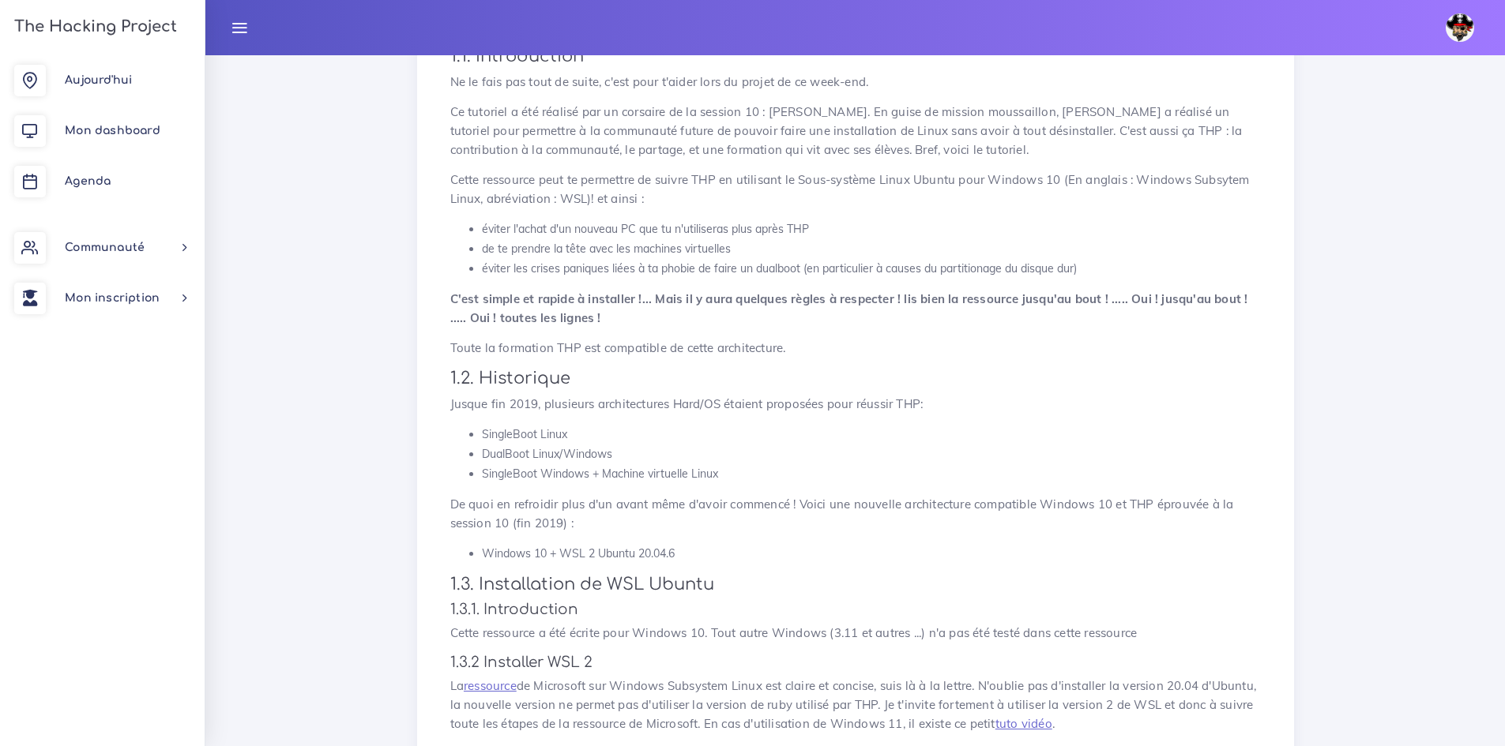
scroll to position [0, 0]
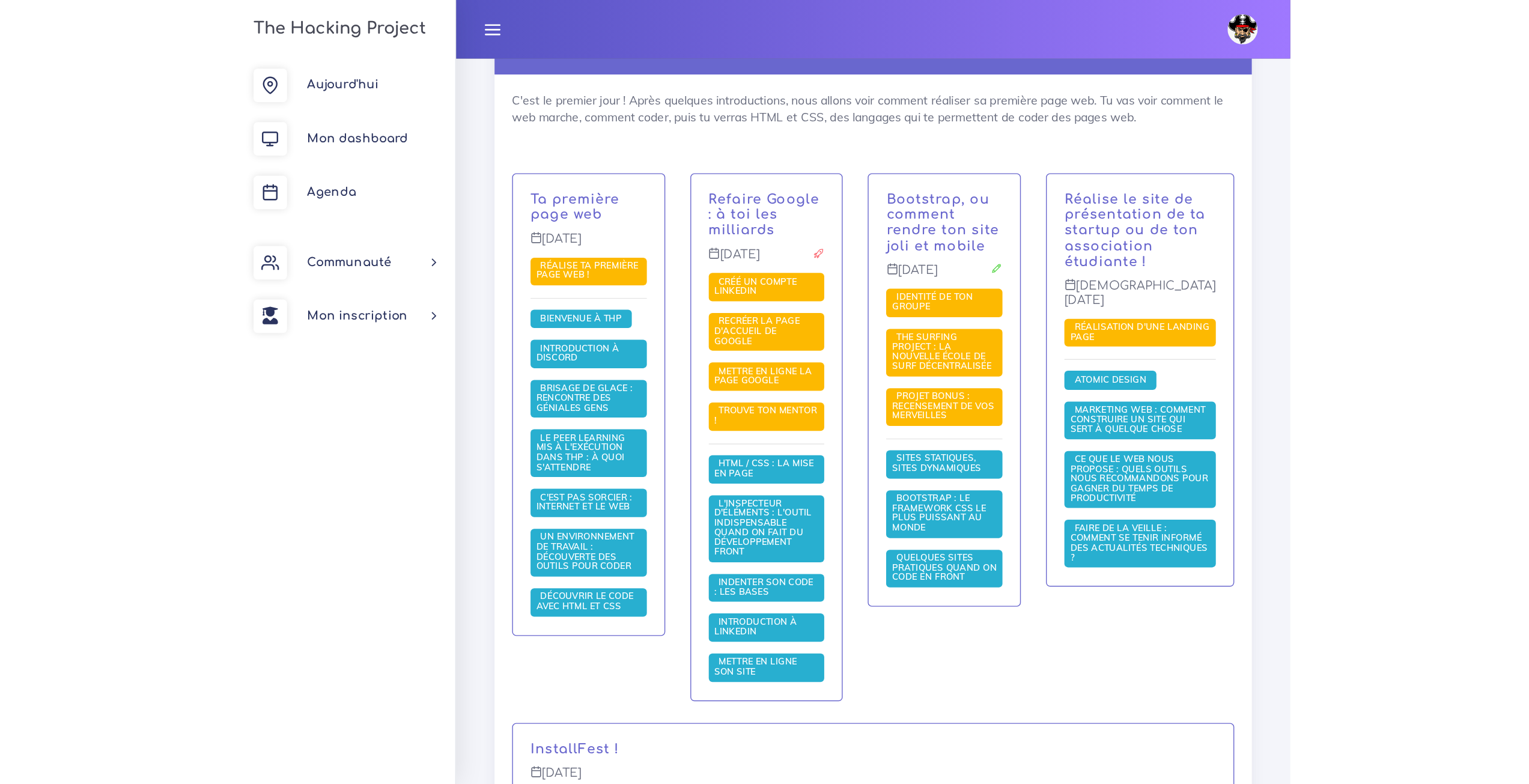
scroll to position [238, 0]
